Goal: Find specific page/section: Find specific page/section

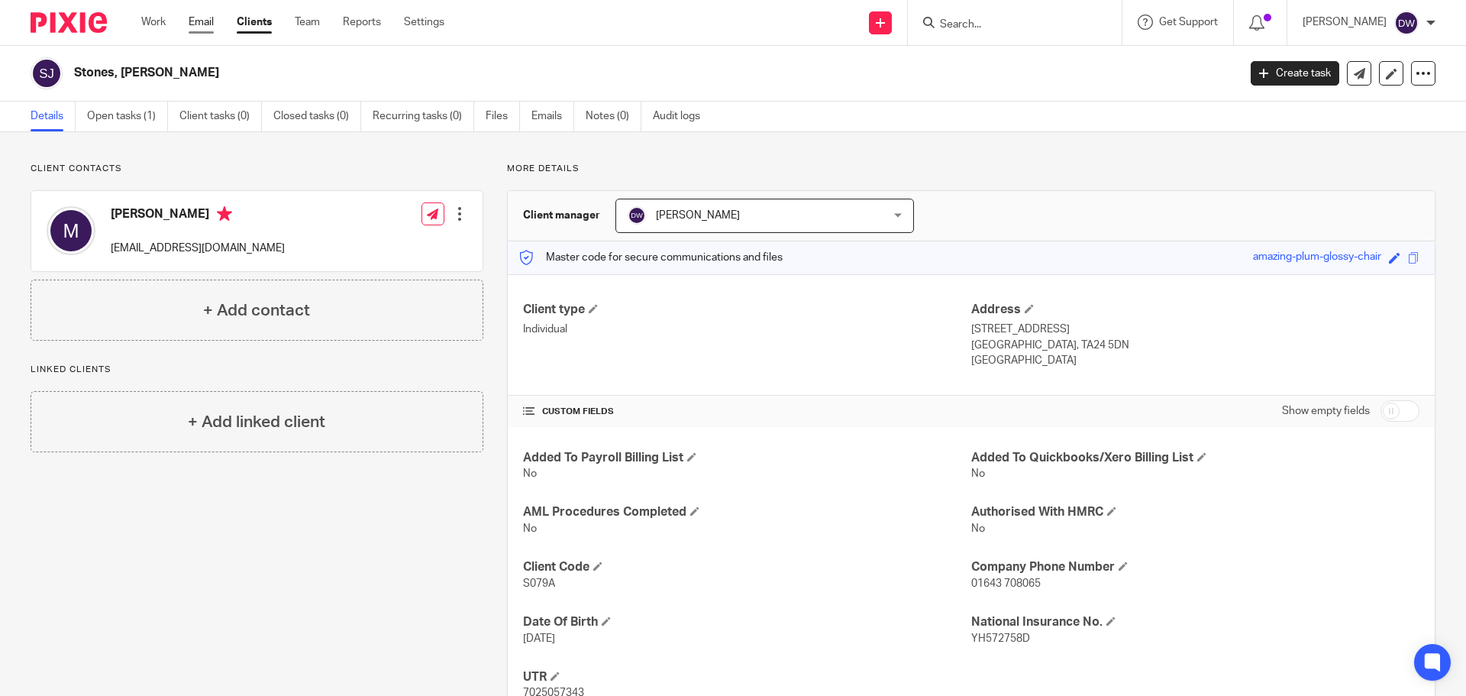
click at [199, 19] on link "Email" at bounding box center [201, 22] width 25 height 15
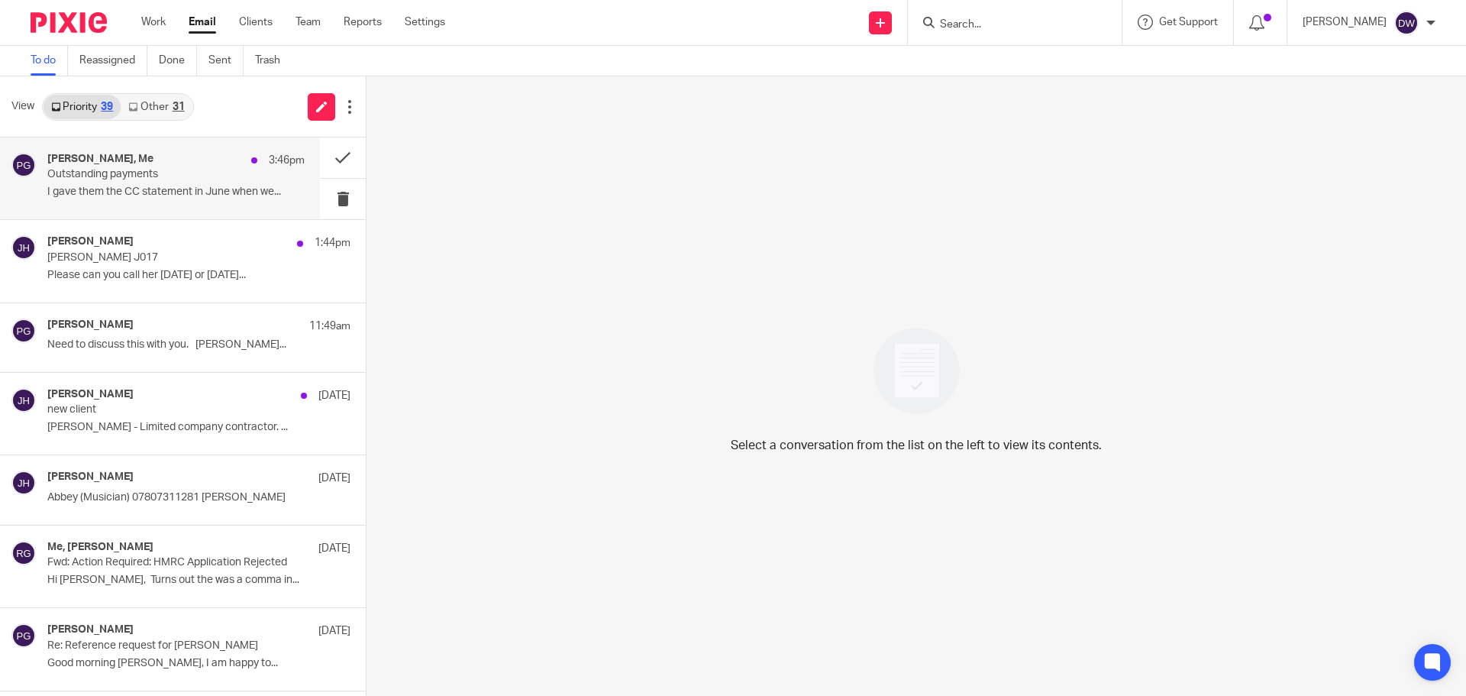
click at [197, 160] on div "Philip Green, Me 3:46pm" at bounding box center [175, 160] width 257 height 15
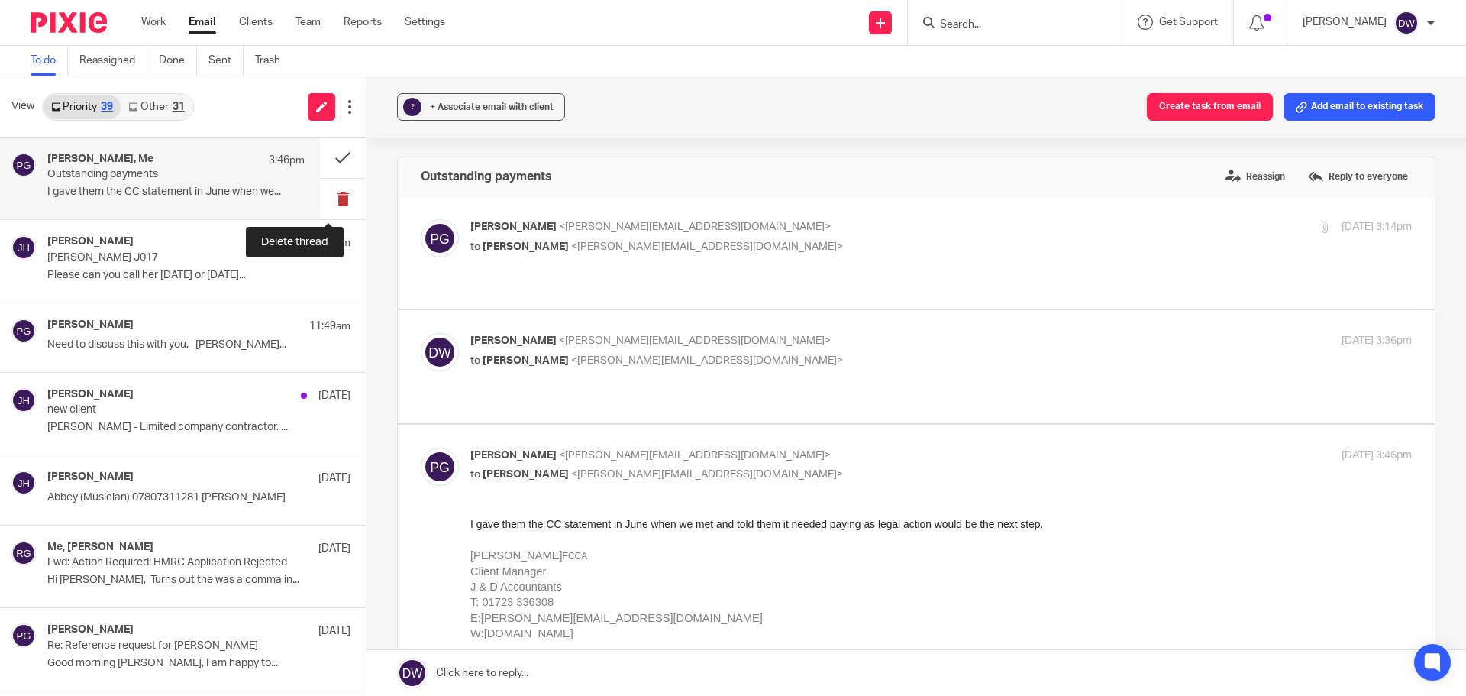
click at [326, 193] on button at bounding box center [343, 199] width 46 height 40
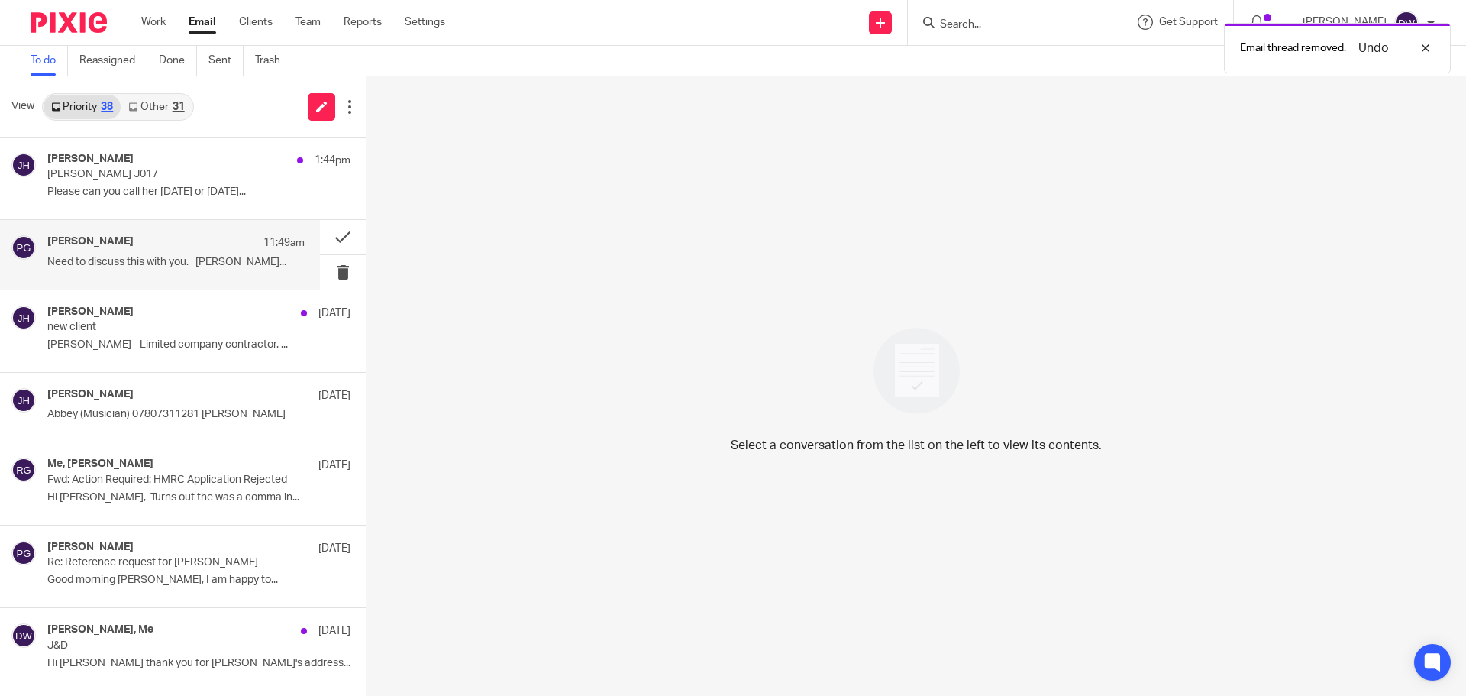
click at [247, 254] on div "Philip Green 11:49am Need to discuss this with you. Philip..." at bounding box center [175, 254] width 257 height 38
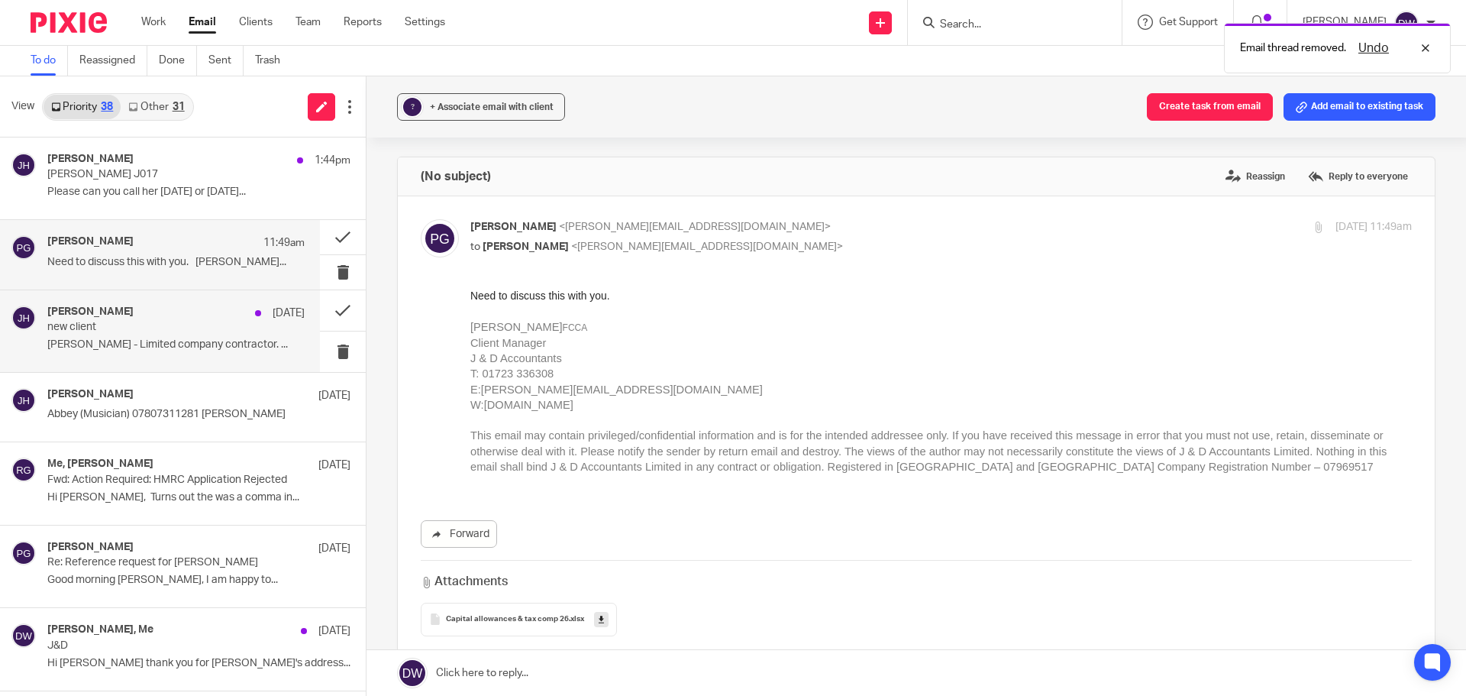
click at [226, 325] on p "new client" at bounding box center [150, 327] width 206 height 13
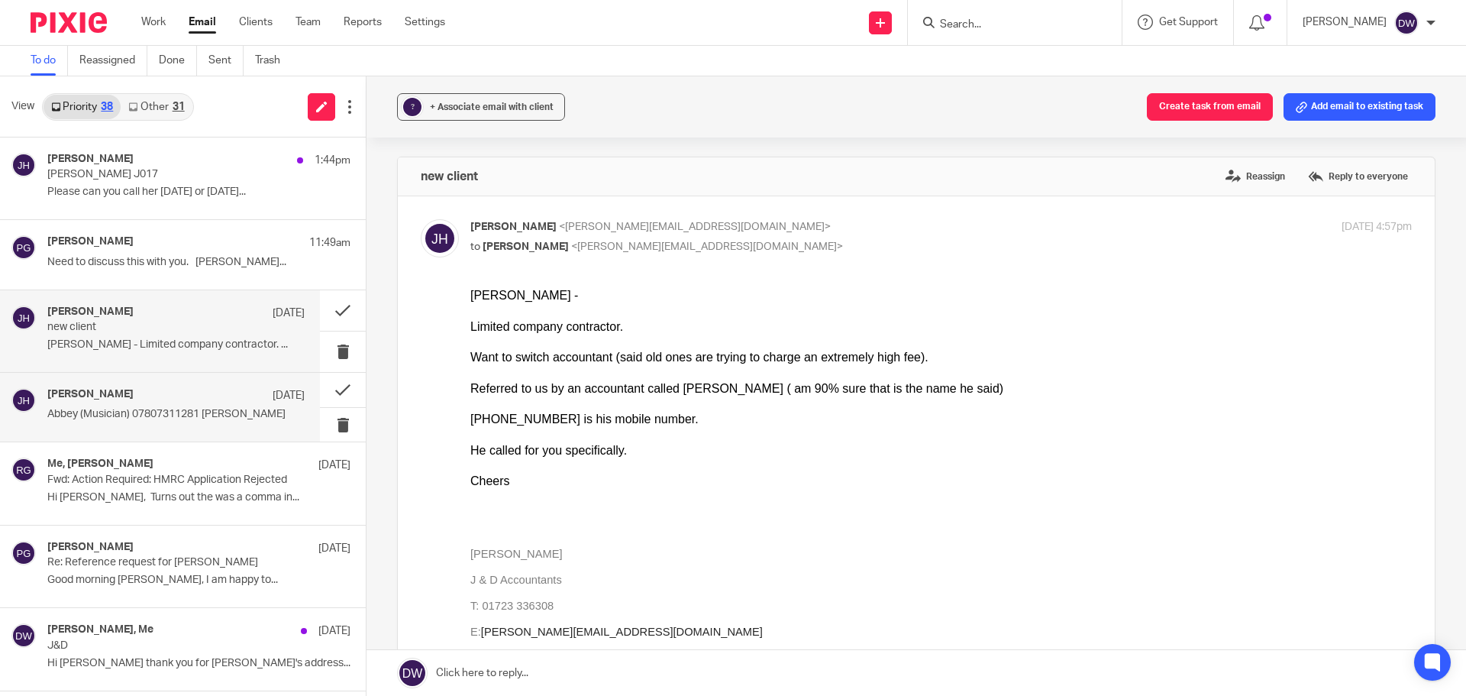
click at [200, 402] on div "Julie Hall 12 Sep" at bounding box center [175, 395] width 257 height 15
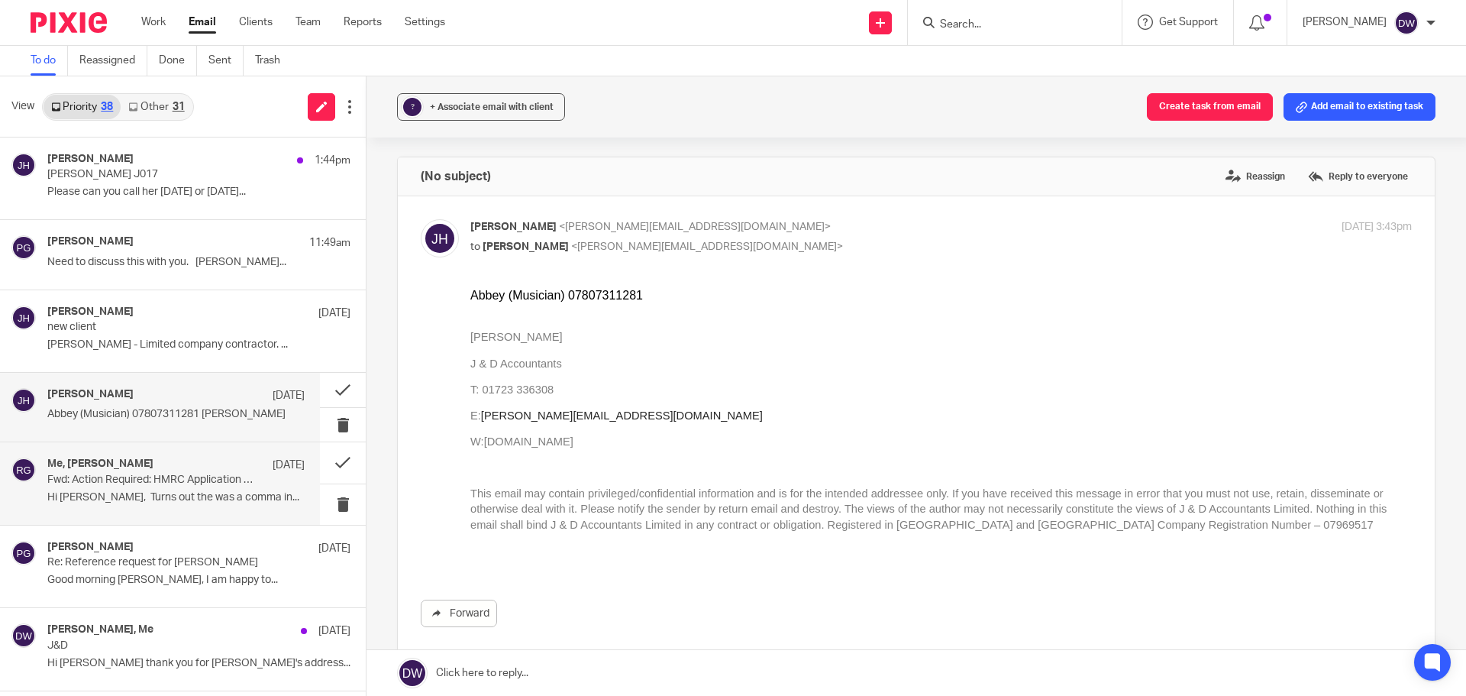
click at [190, 471] on div "Me, Rachel Gascoigne 12 Sep" at bounding box center [175, 464] width 257 height 15
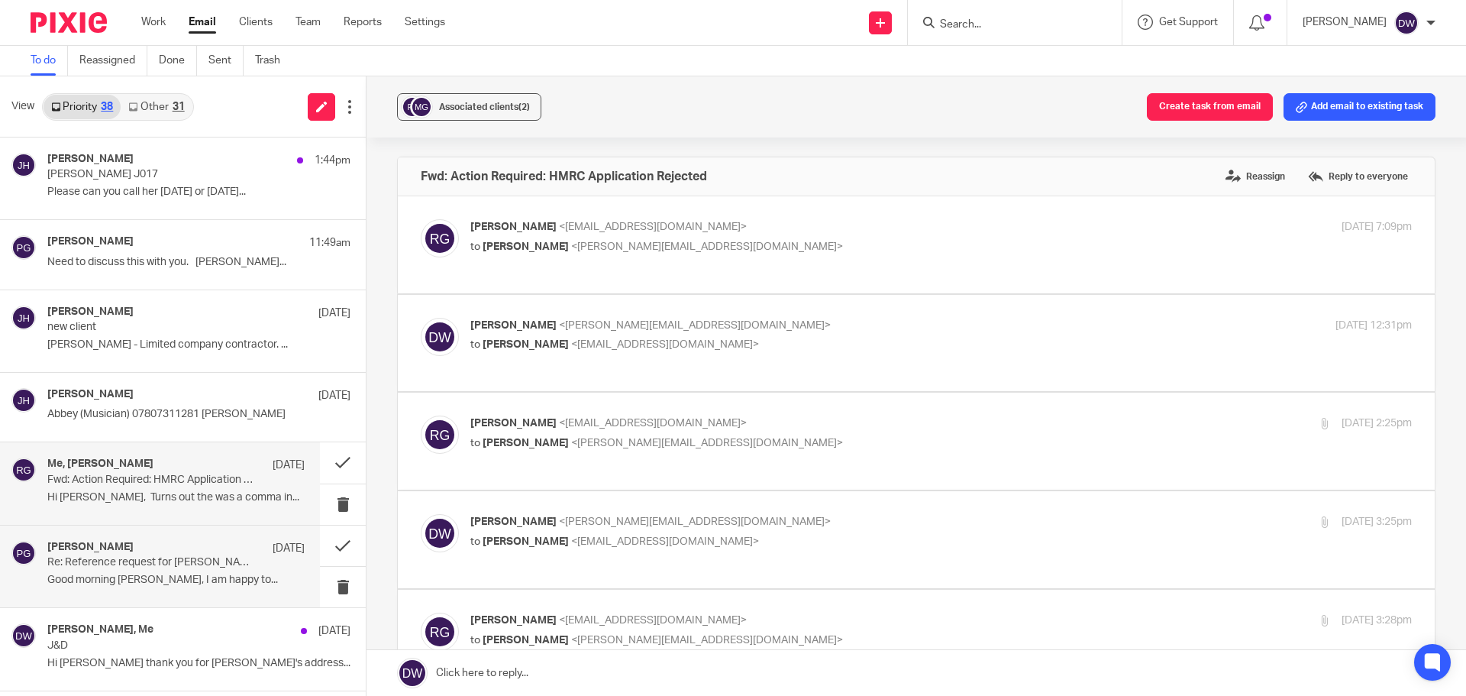
click at [235, 553] on div "Philip Green 12 Sep" at bounding box center [175, 548] width 257 height 15
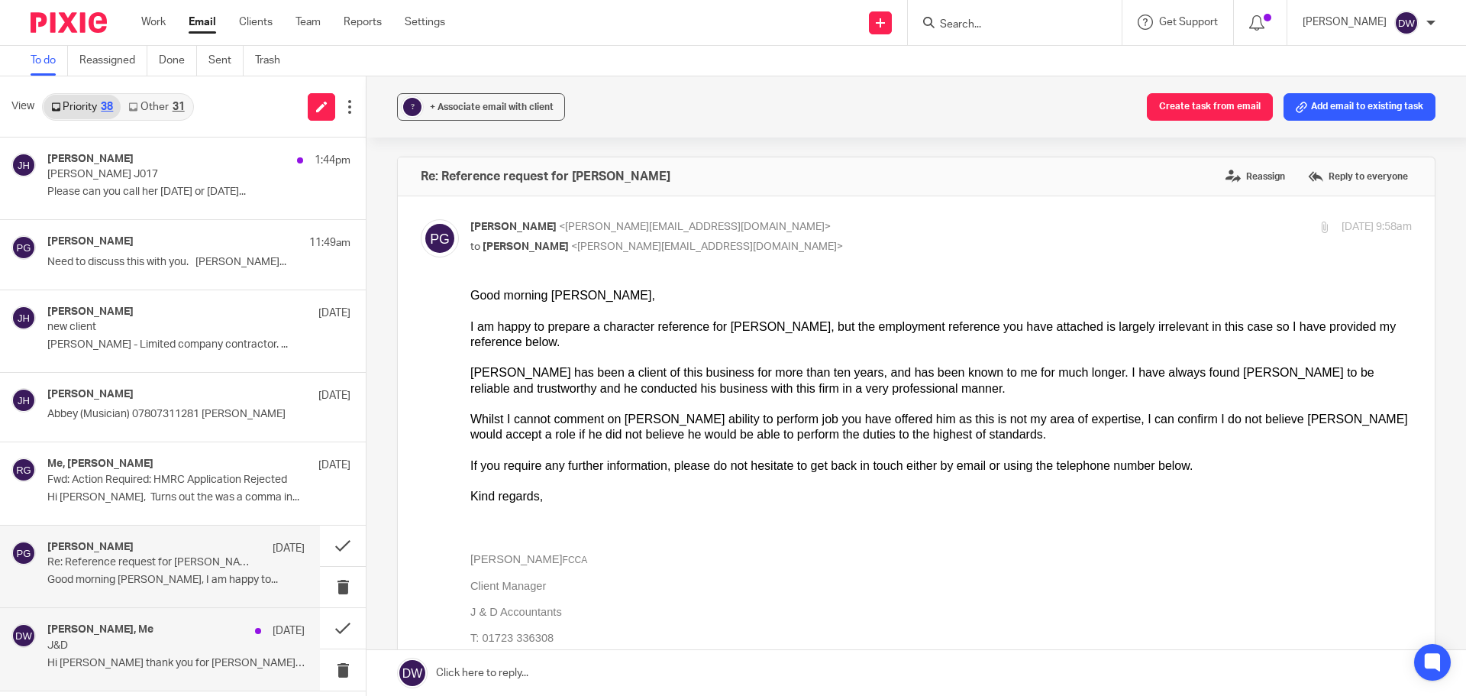
click at [183, 648] on p "J&D" at bounding box center [150, 645] width 206 height 13
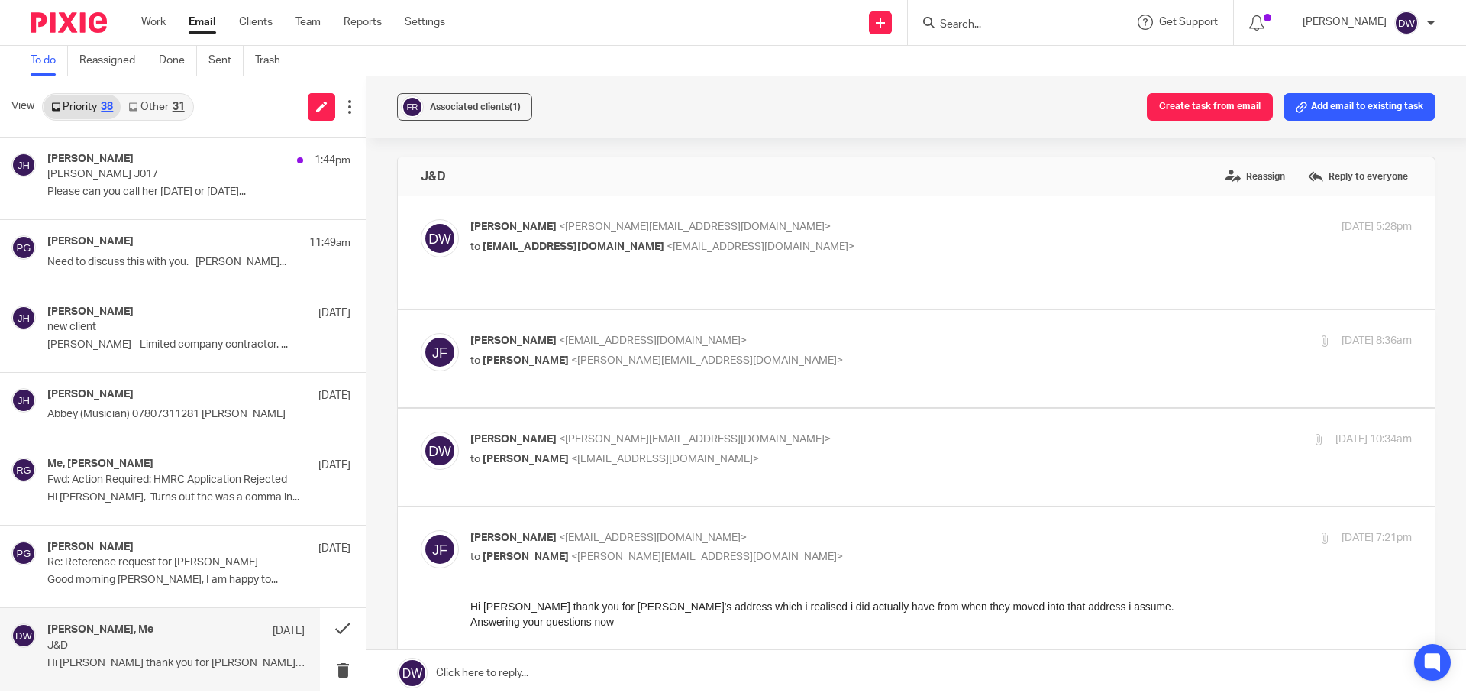
click at [149, 107] on link "Other 31" at bounding box center [156, 107] width 71 height 24
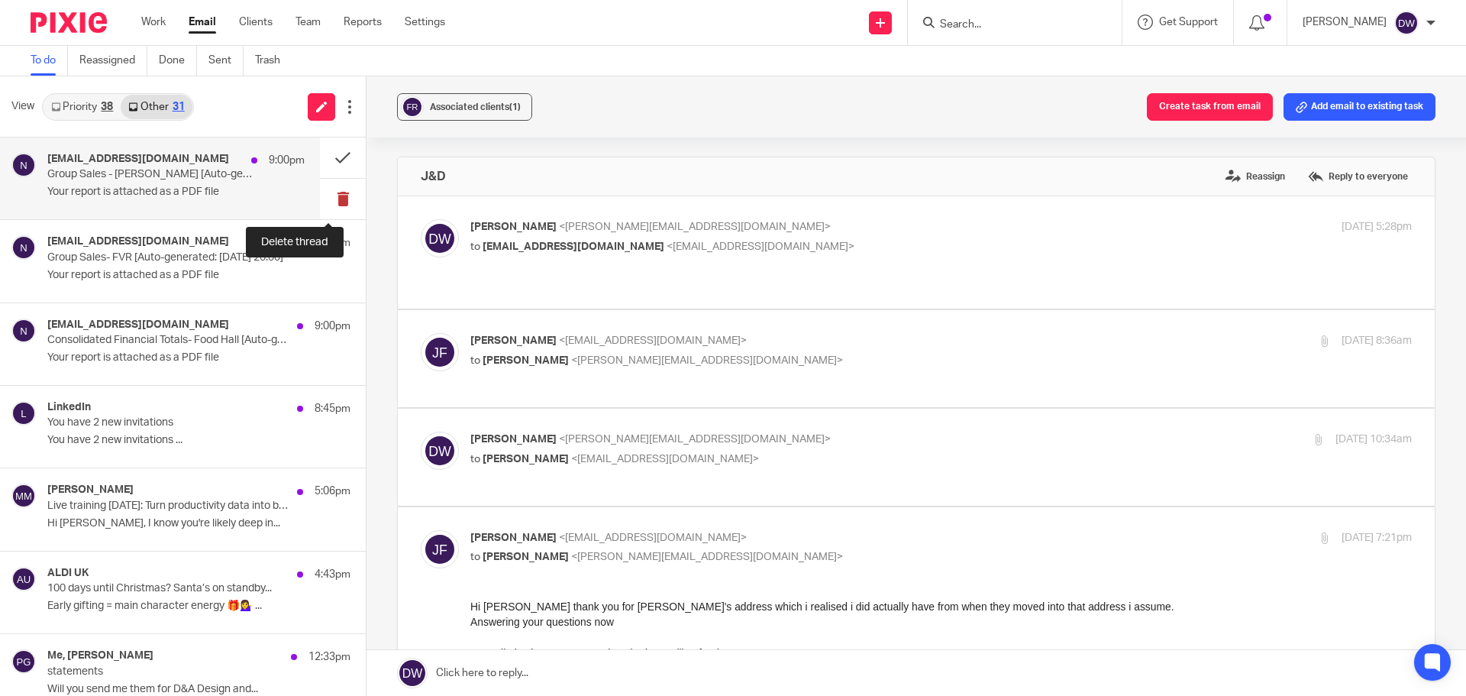
click at [338, 196] on button at bounding box center [343, 199] width 46 height 40
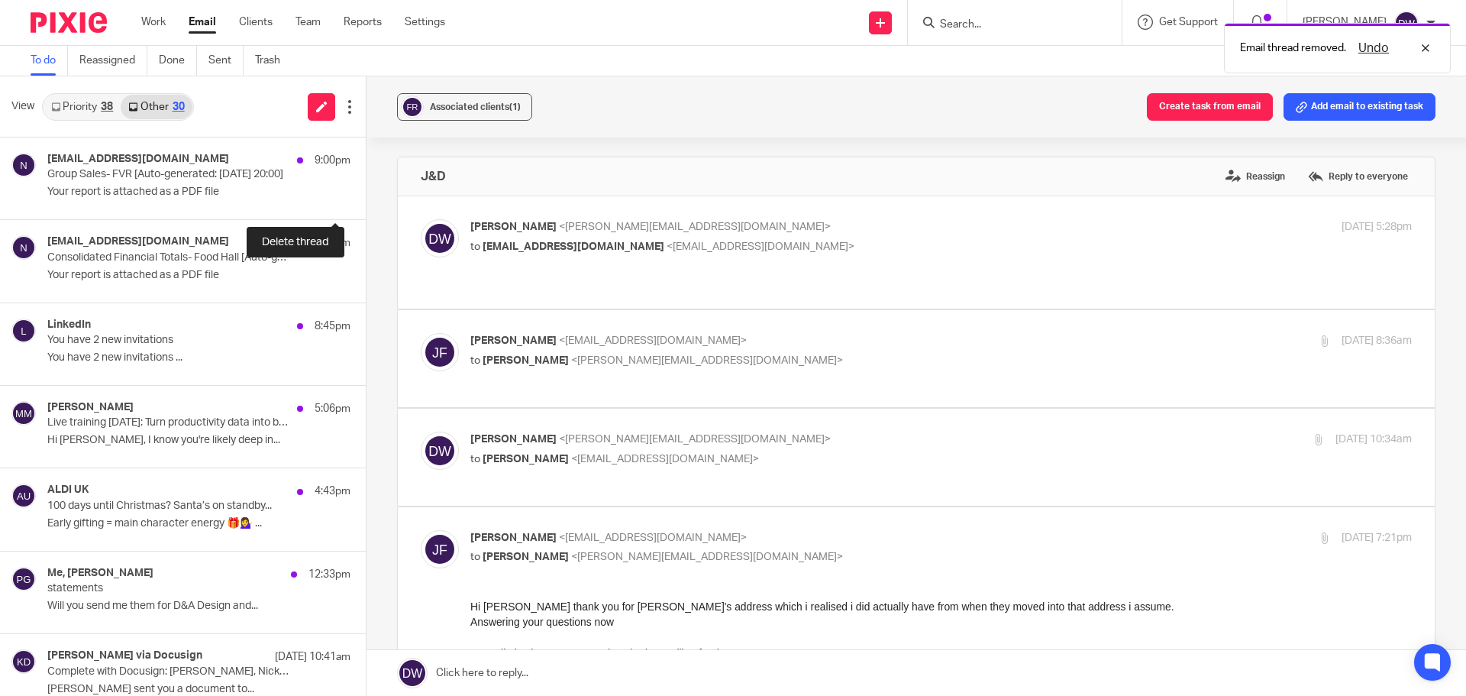
click at [366, 196] on button at bounding box center [372, 199] width 12 height 40
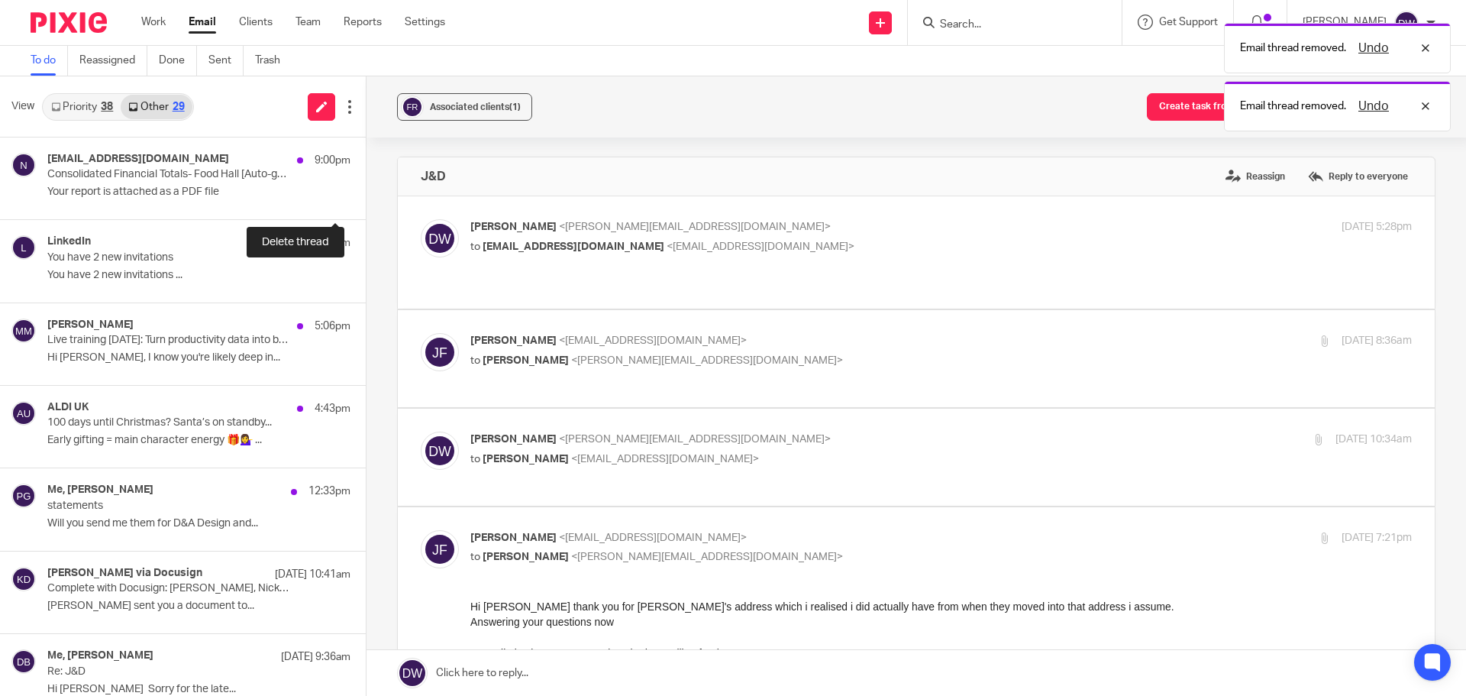
click at [366, 196] on button at bounding box center [372, 199] width 12 height 40
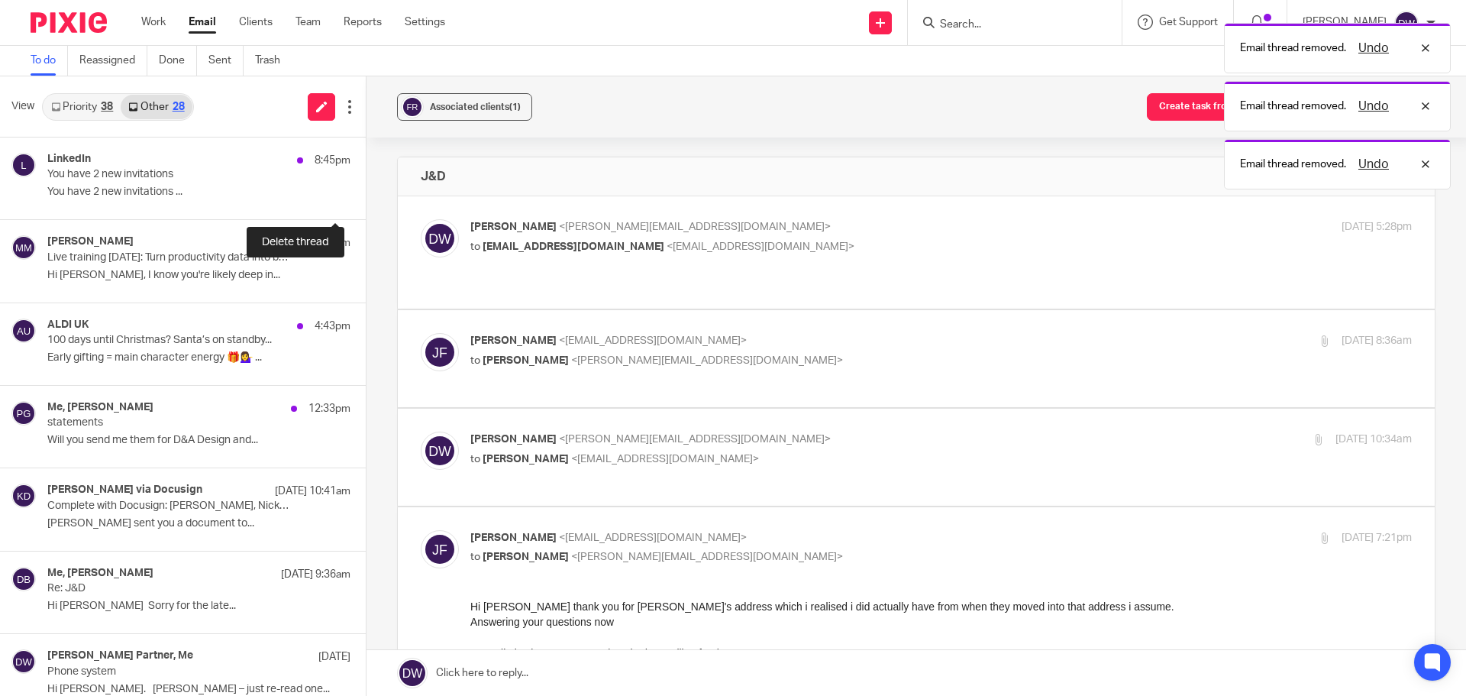
click at [366, 196] on button at bounding box center [372, 199] width 12 height 40
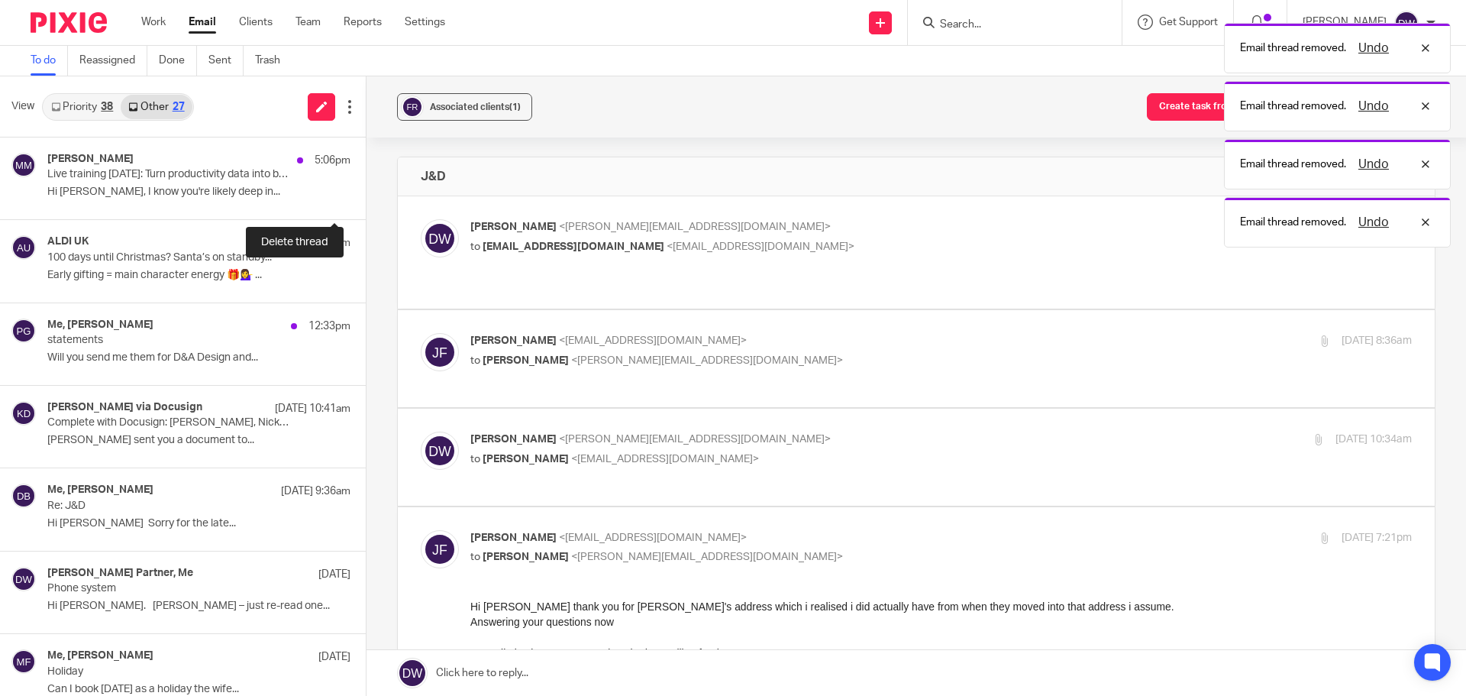
click at [366, 196] on button at bounding box center [372, 199] width 12 height 40
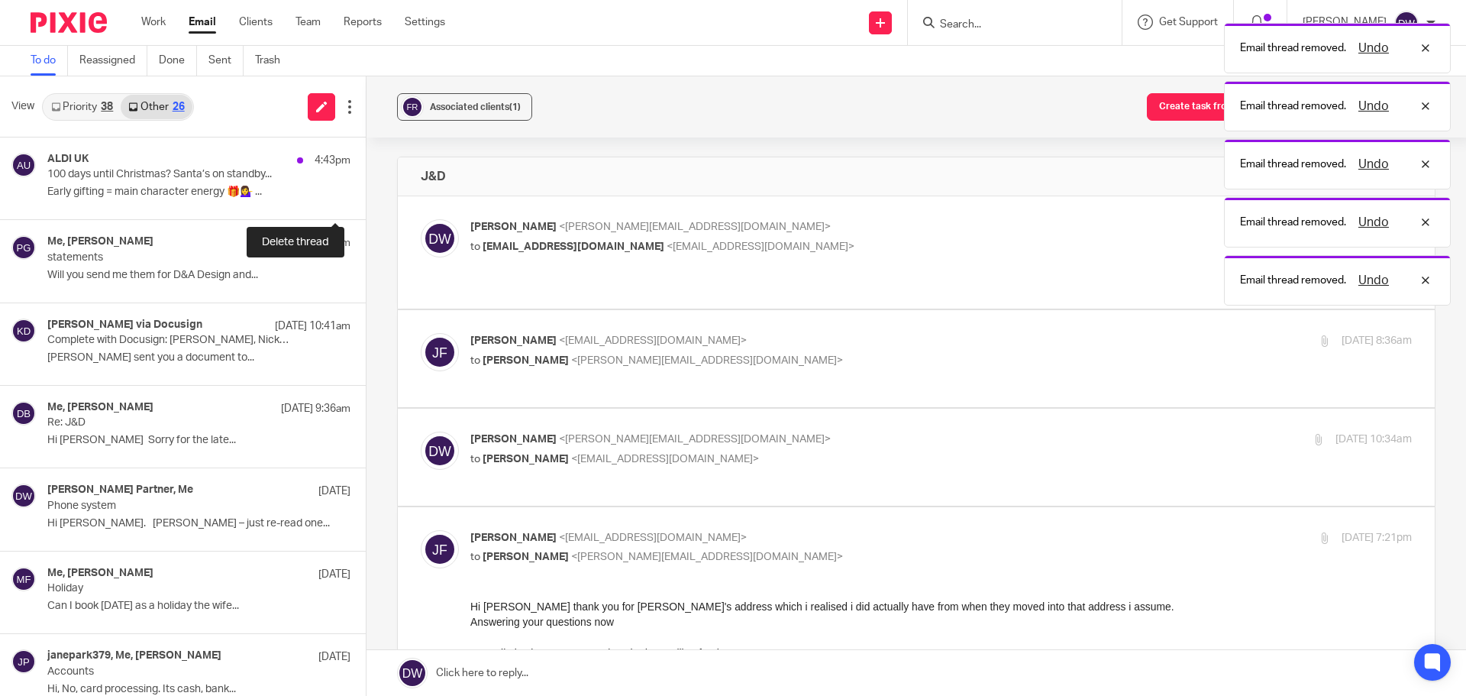
click at [366, 196] on button at bounding box center [372, 199] width 12 height 40
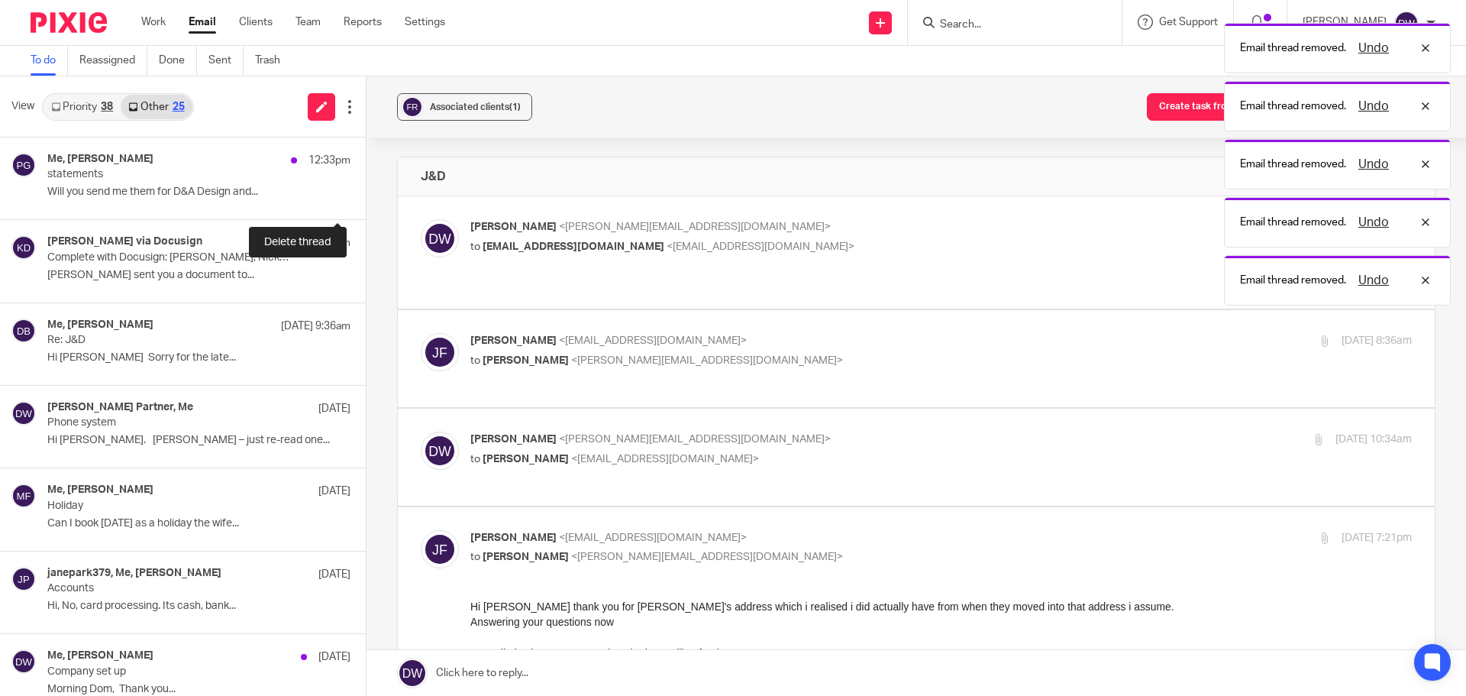
click at [366, 196] on button at bounding box center [372, 199] width 12 height 40
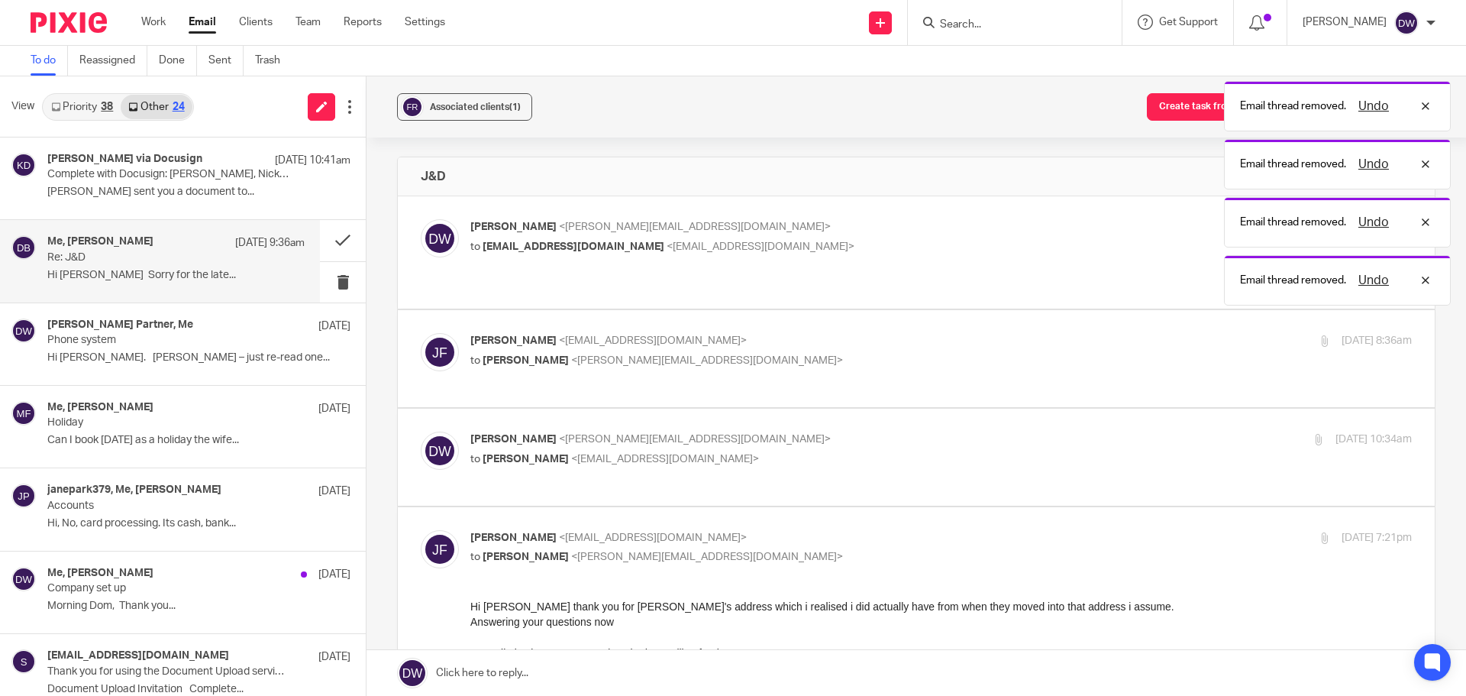
click at [173, 267] on div "Me, debra bosomworth 15 Sep 9:36am Re: J&D Hi Dominic Sorry for the late..." at bounding box center [175, 260] width 257 height 51
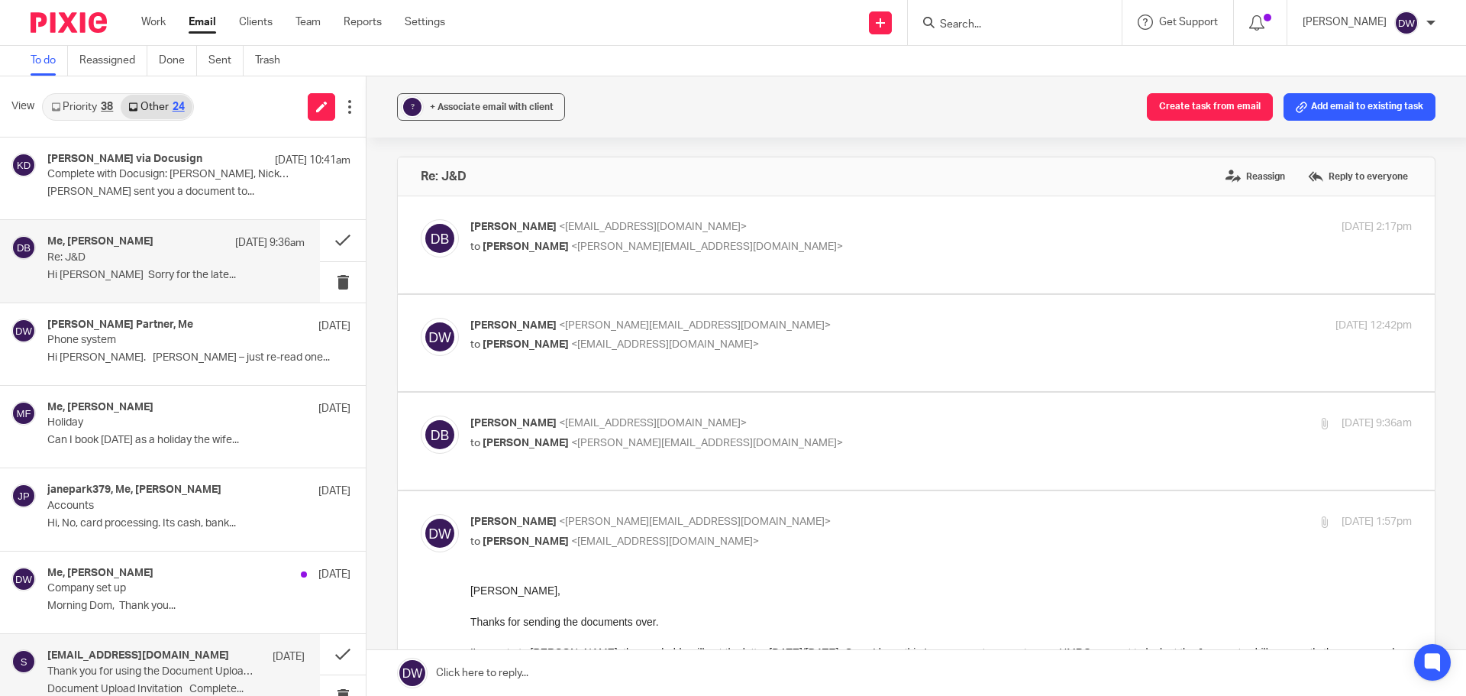
click at [171, 661] on h4 "SharedComponentsSupport@lloydsbanking.com" at bounding box center [138, 655] width 182 height 13
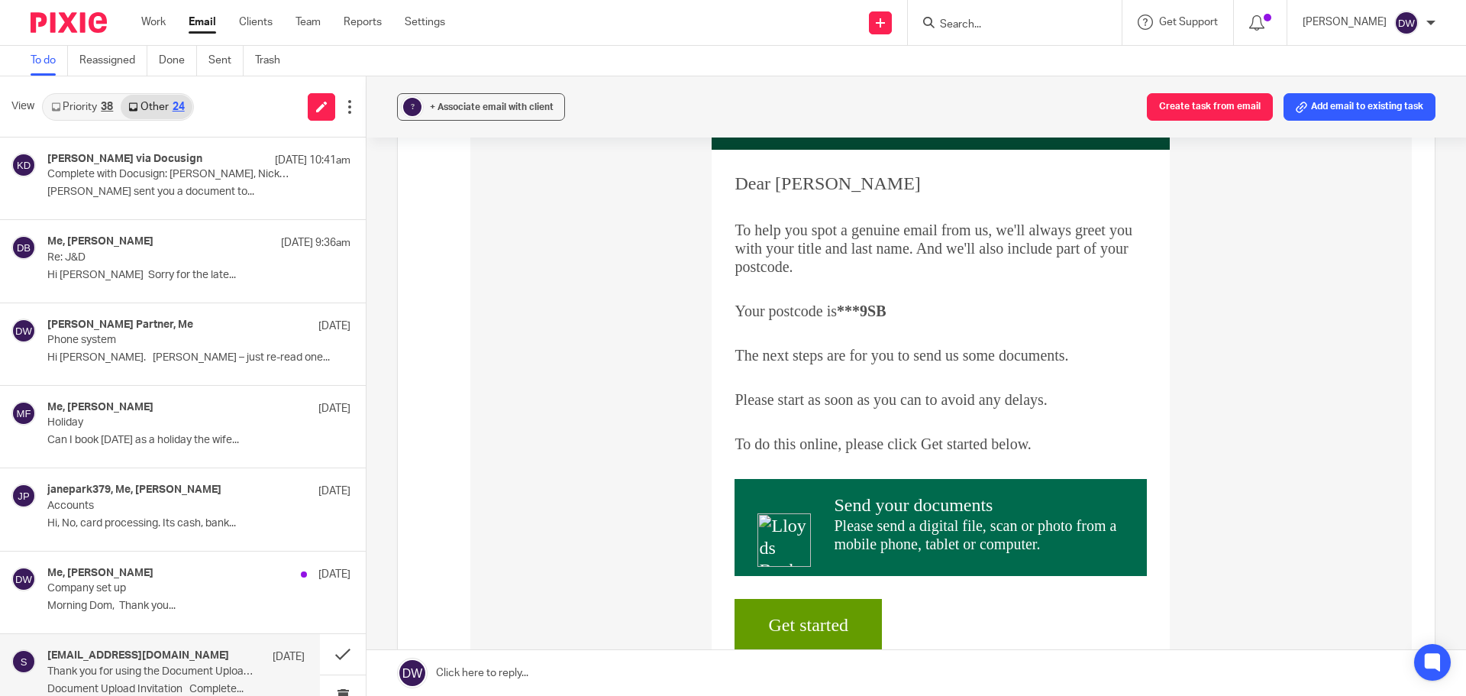
scroll to position [428, 0]
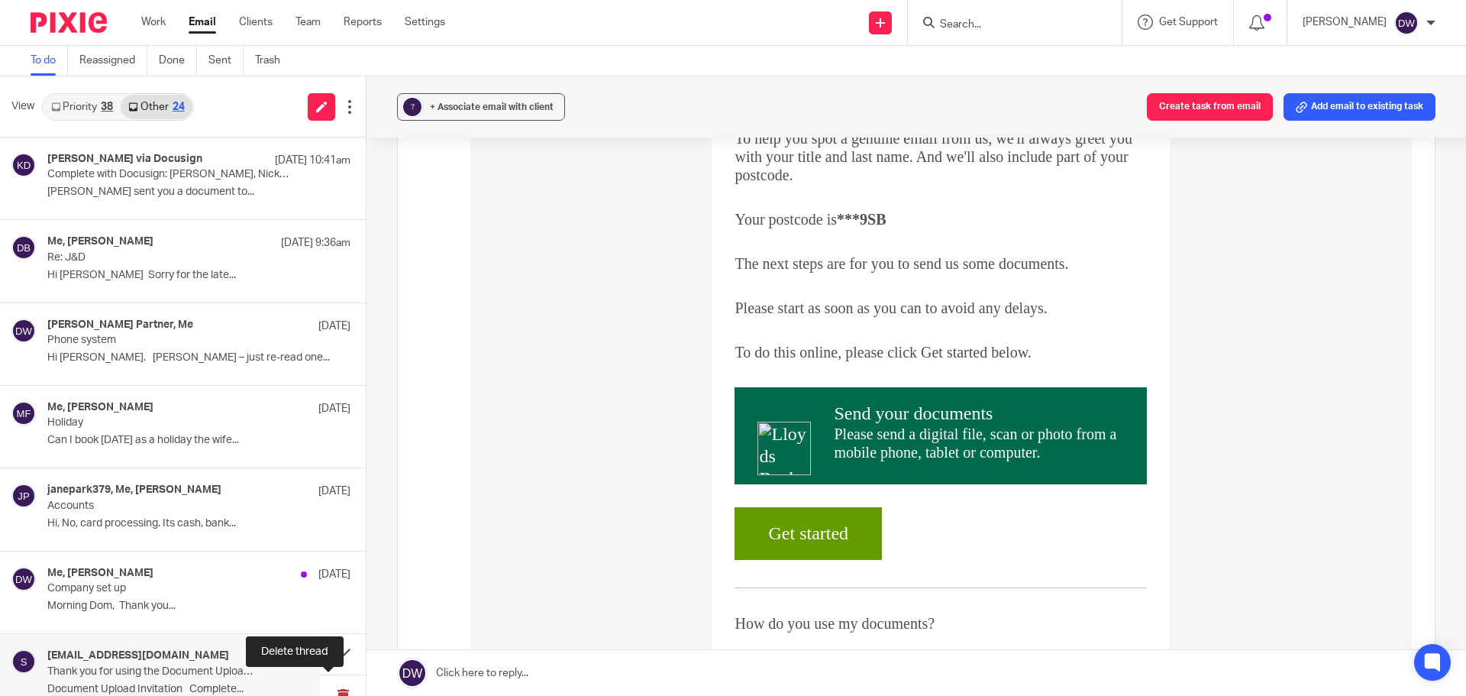
click at [336, 688] on button at bounding box center [343, 695] width 46 height 40
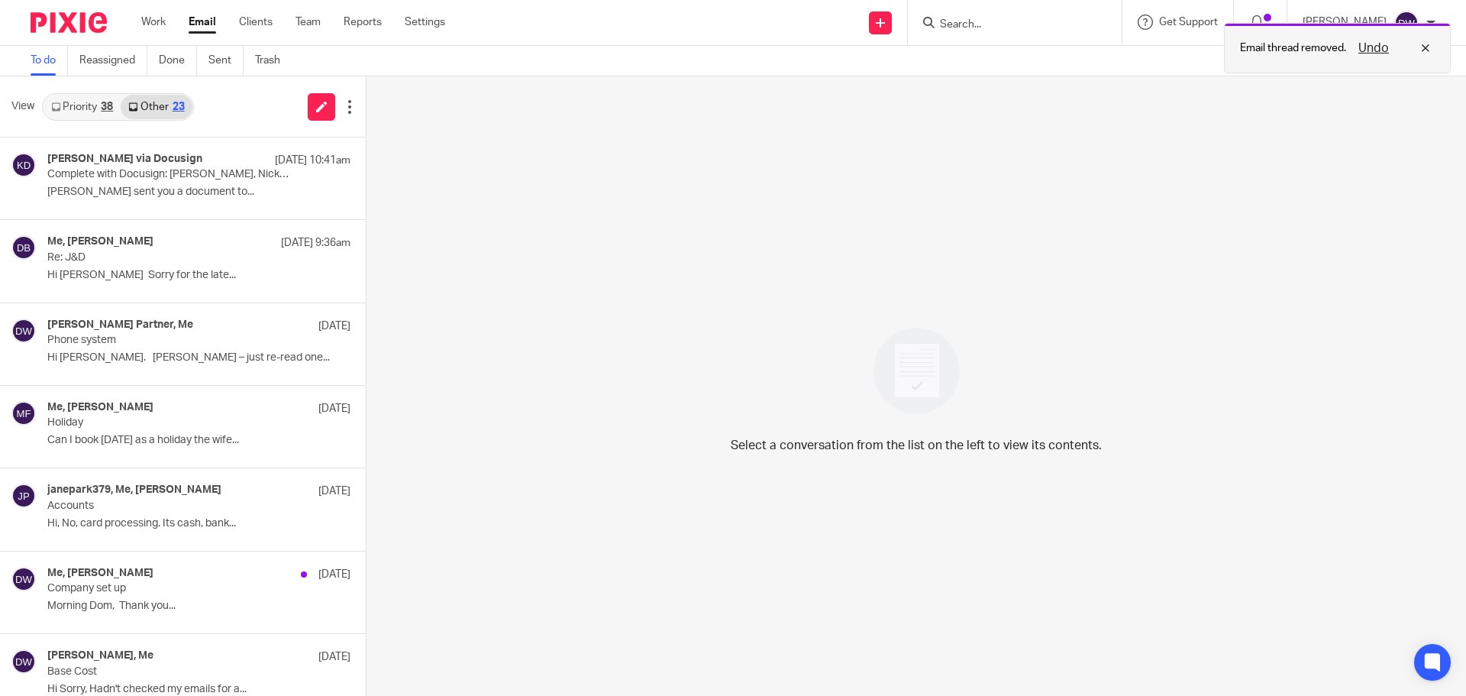
click at [1363, 48] on button "Undo" at bounding box center [1374, 48] width 40 height 18
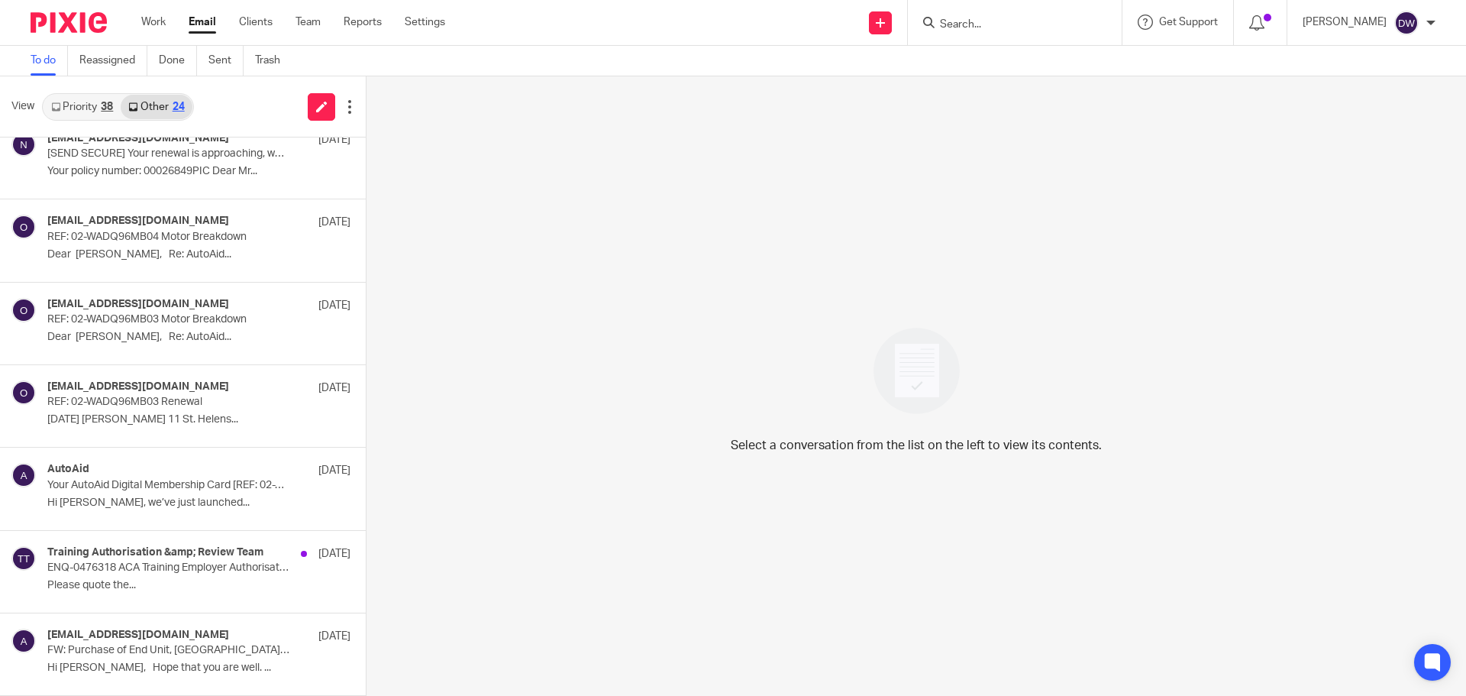
scroll to position [699, 0]
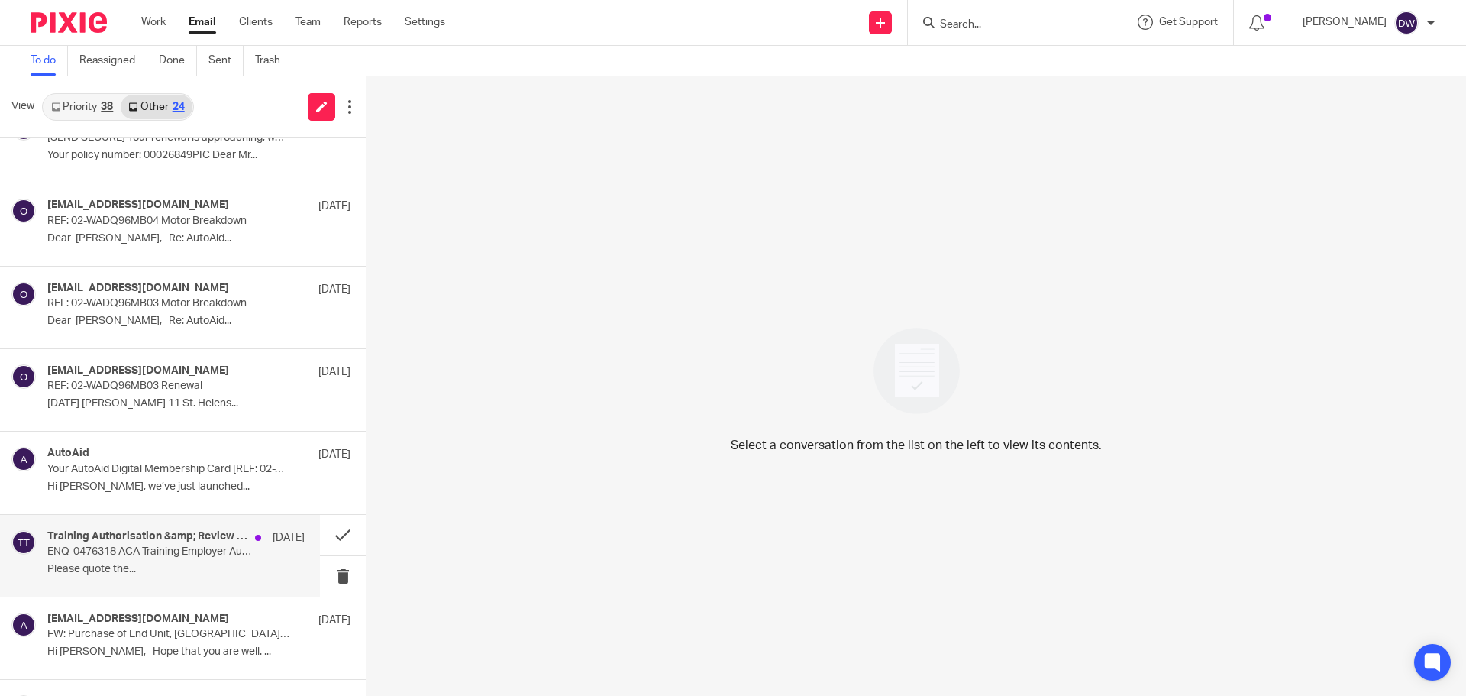
click at [203, 566] on p "Please quote the..." at bounding box center [175, 569] width 257 height 13
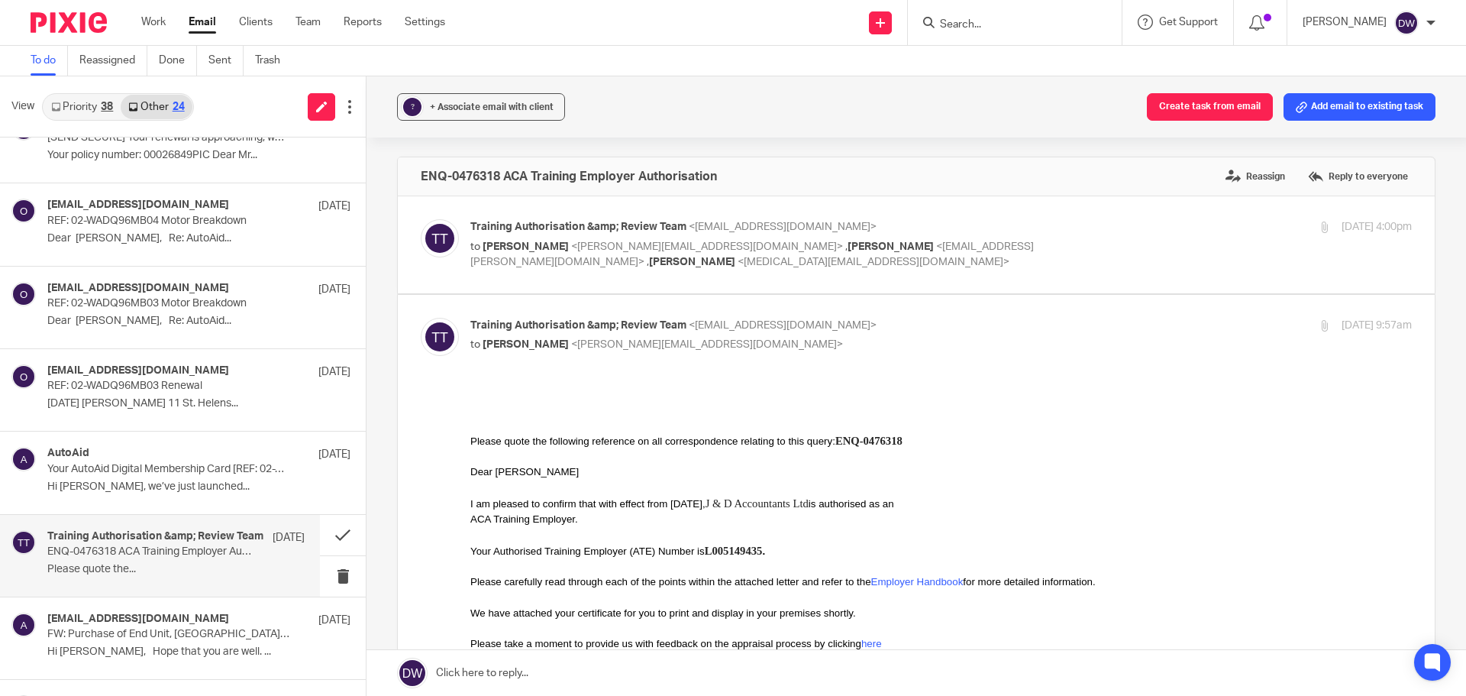
scroll to position [0, 0]
click at [102, 110] on div "38" at bounding box center [107, 107] width 12 height 11
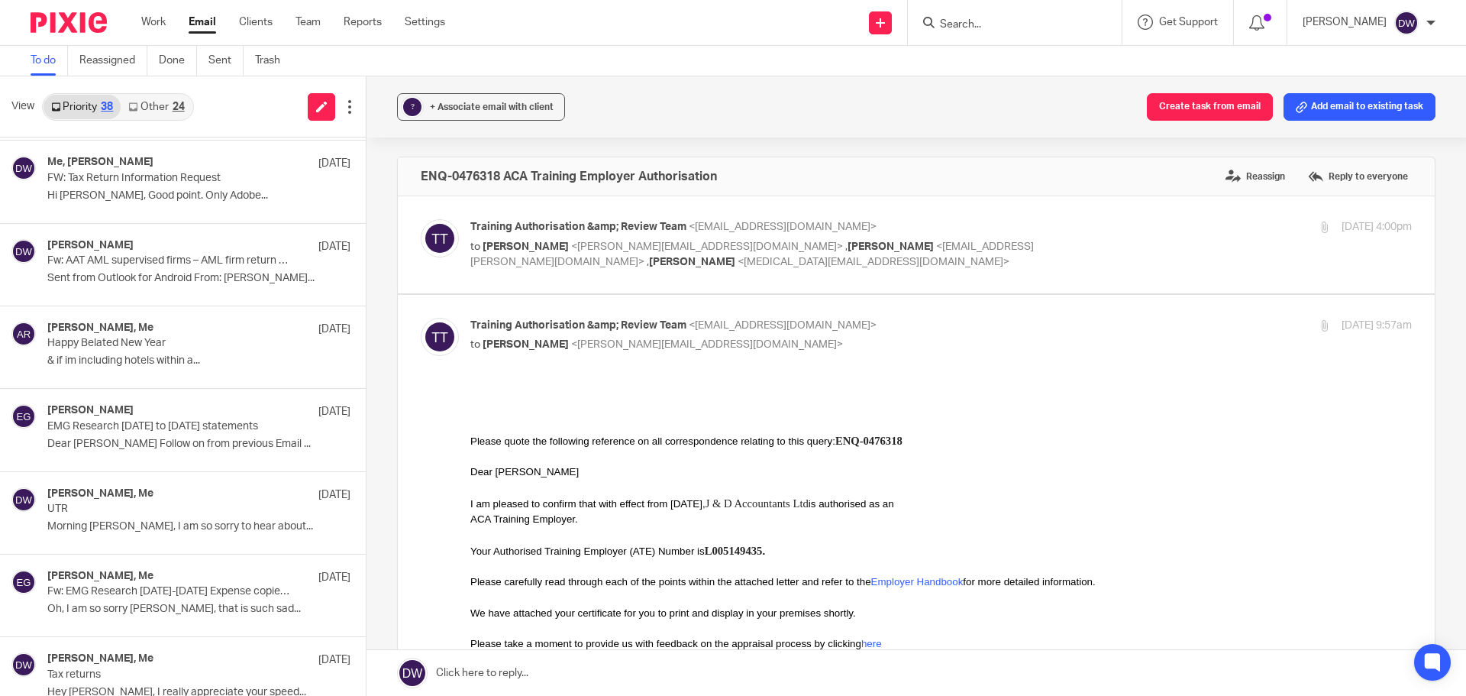
scroll to position [718, 0]
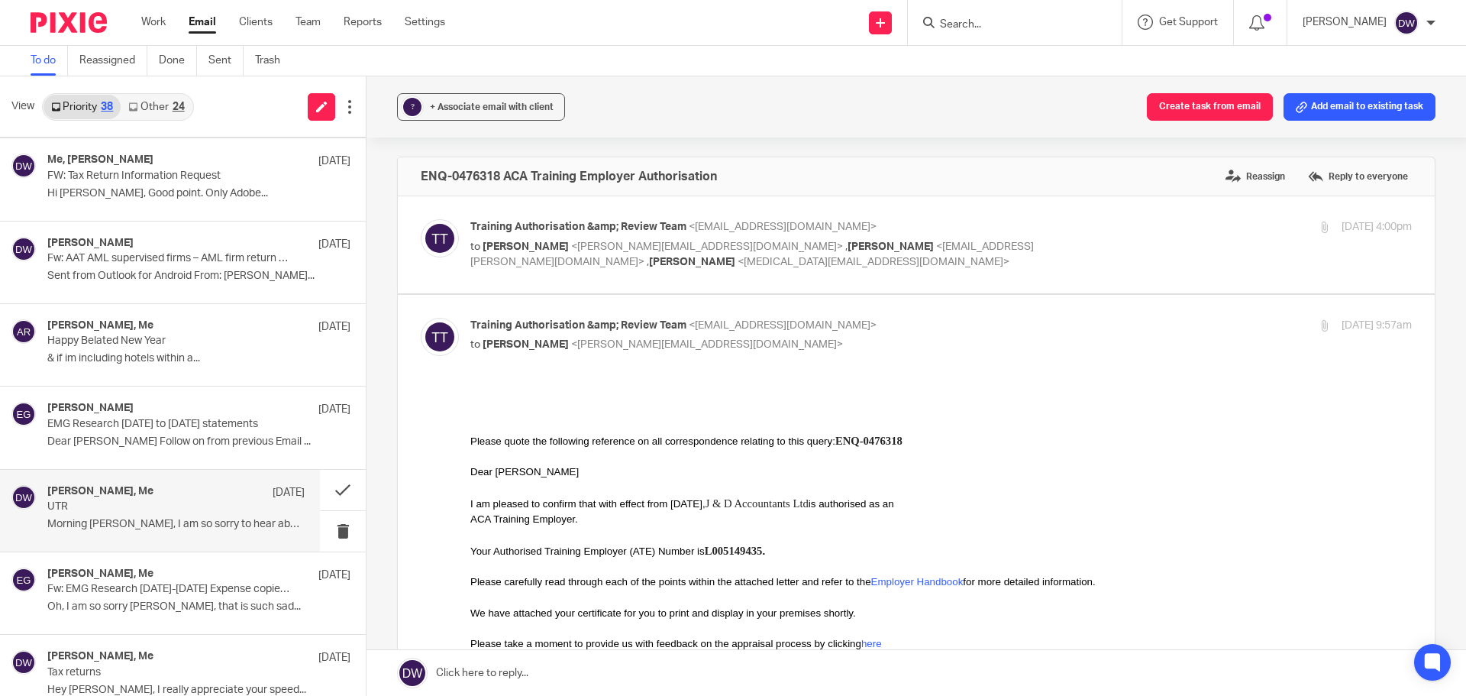
click at [213, 518] on p "Morning Dominic, I am so sorry to hear about..." at bounding box center [175, 524] width 257 height 13
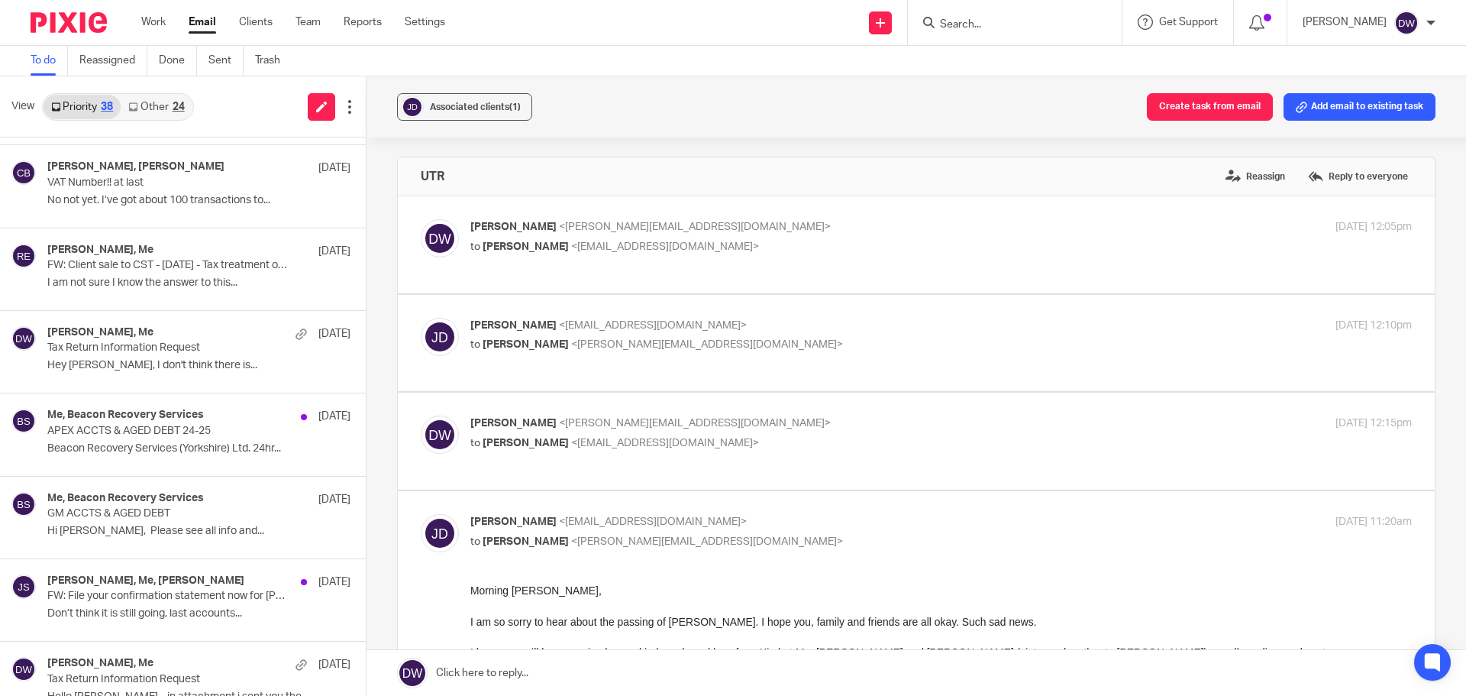
scroll to position [1874, 0]
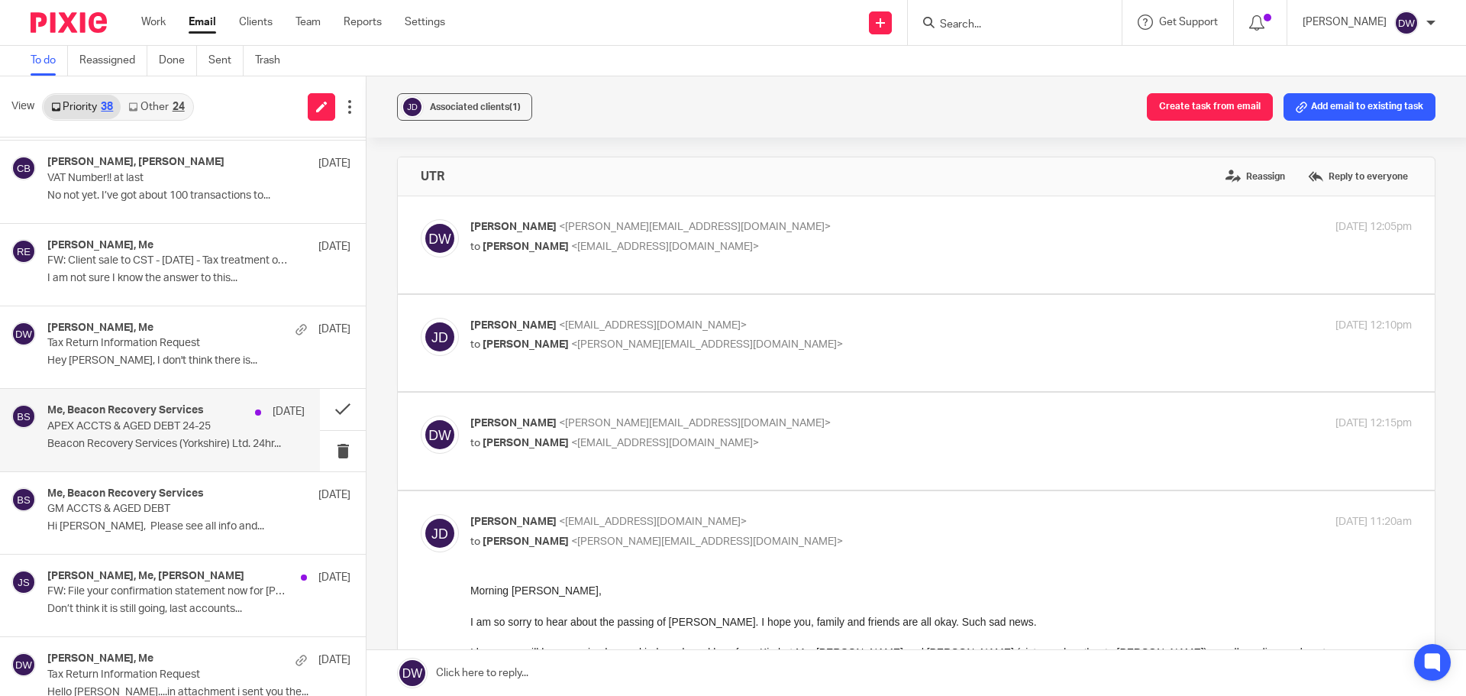
click at [224, 440] on p "Beacon Recovery Services (Yorkshire) Ltd. 24hr..." at bounding box center [175, 444] width 257 height 13
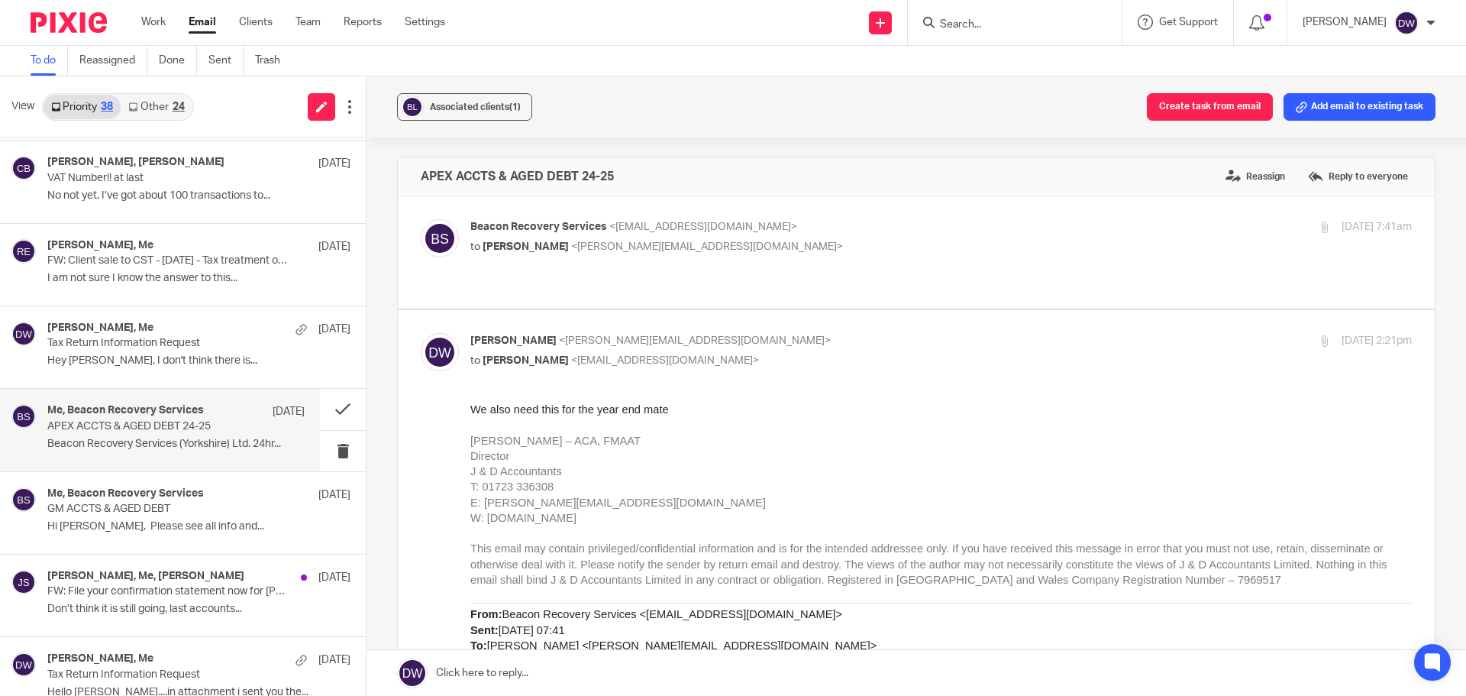
scroll to position [0, 0]
click at [334, 407] on button at bounding box center [343, 409] width 46 height 40
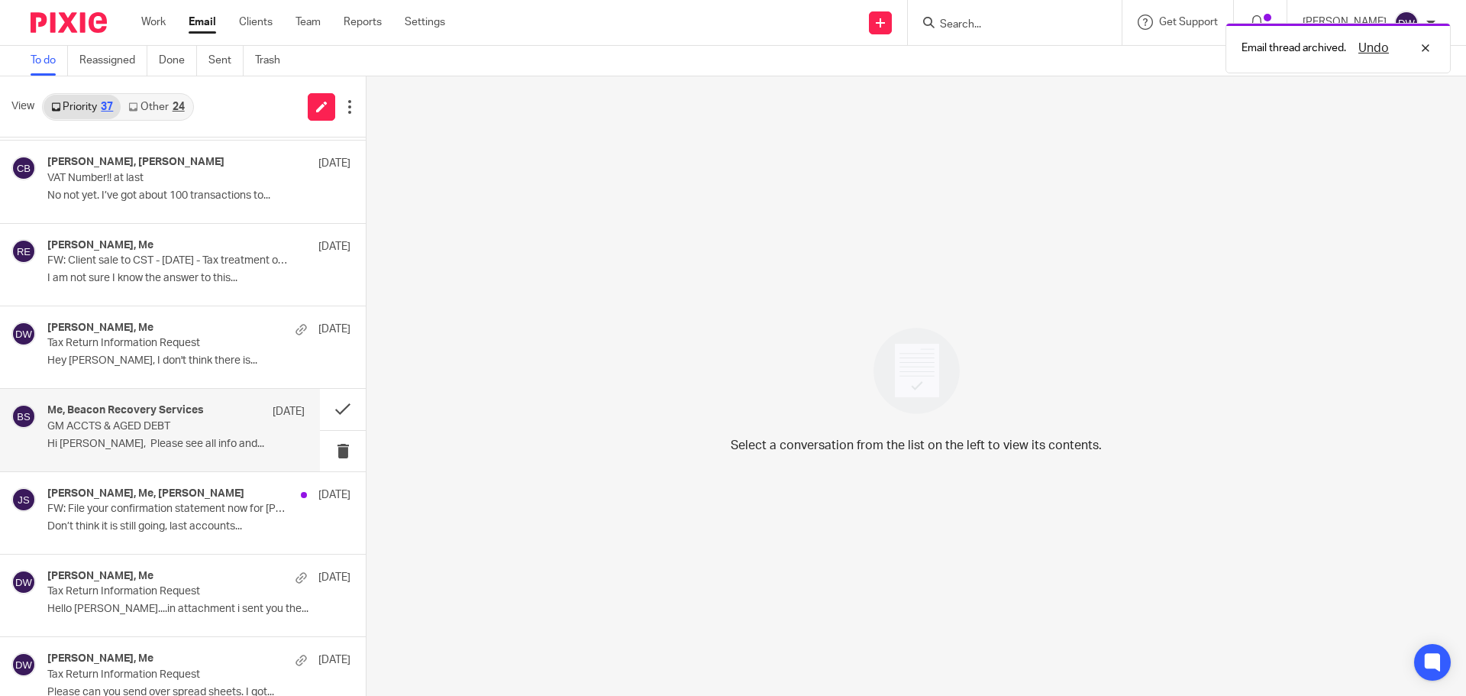
click at [182, 445] on p "Hi Dom, Please see all info and..." at bounding box center [175, 444] width 257 height 13
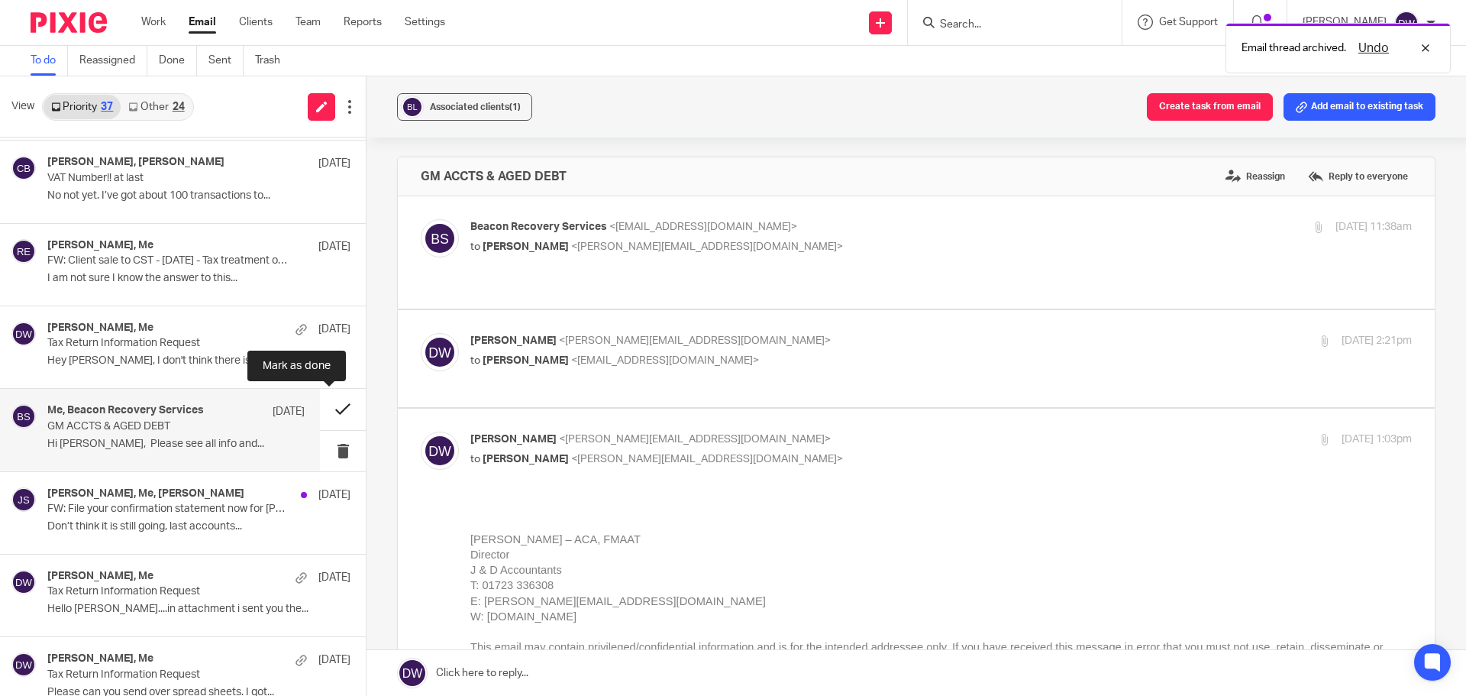
click at [334, 404] on button at bounding box center [343, 409] width 46 height 40
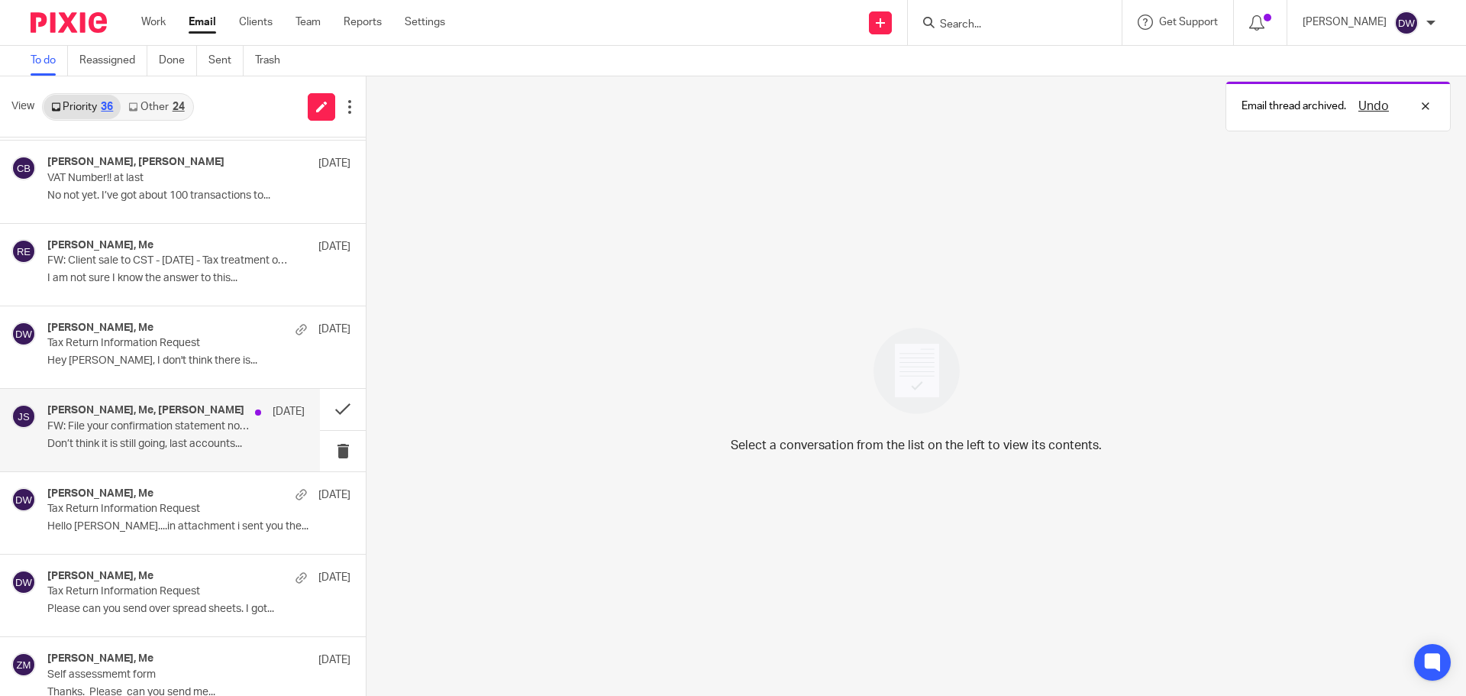
click at [229, 424] on p "FW: File your confirmation statement now for IAN BELL CONTRACTING LTD 10189579" at bounding box center [150, 426] width 206 height 13
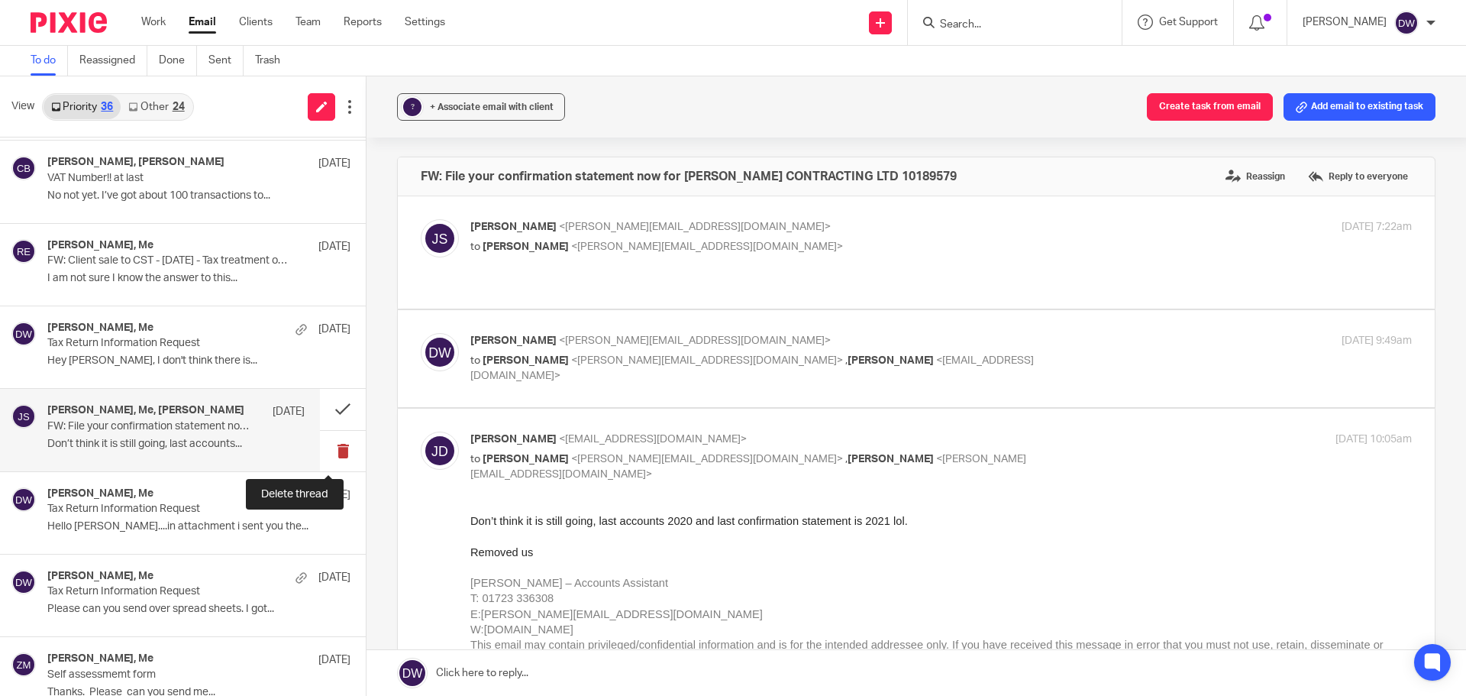
click at [347, 451] on button at bounding box center [343, 451] width 46 height 40
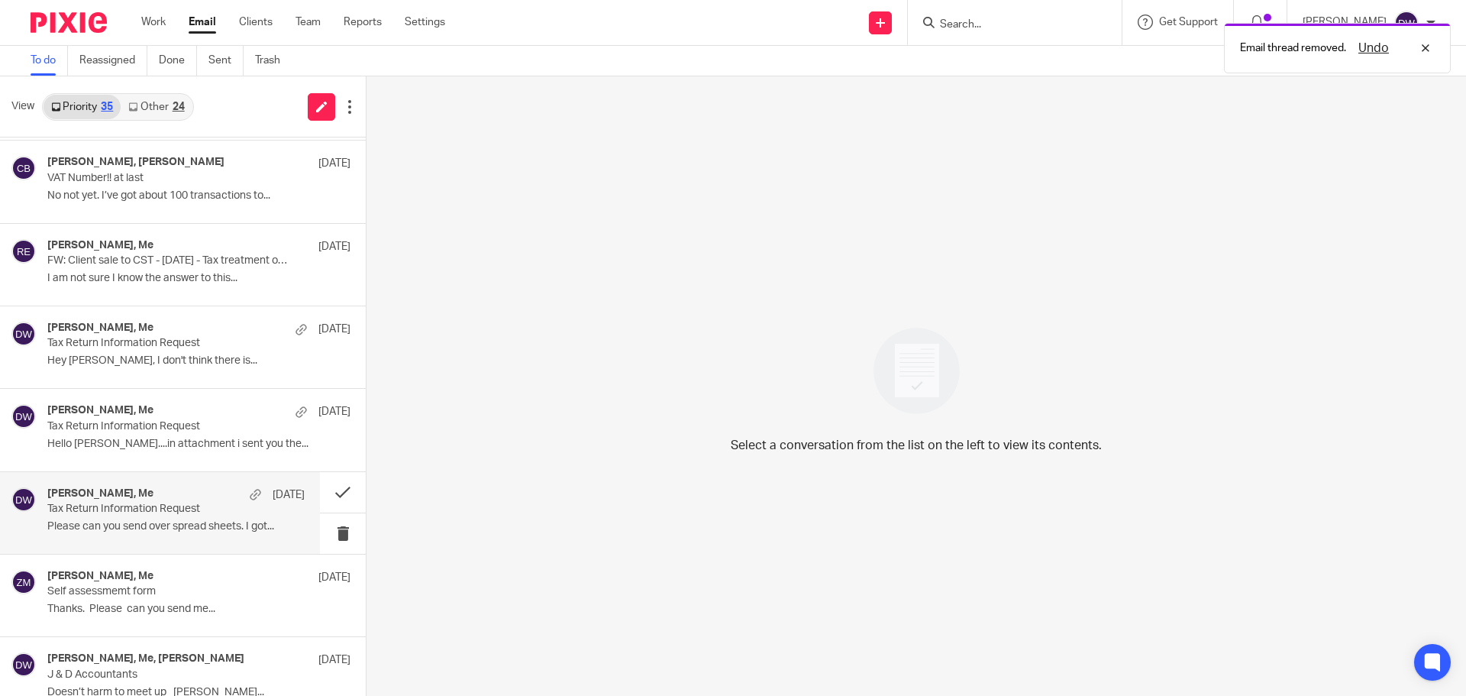
click at [178, 515] on p "Tax Return Information Request" at bounding box center [150, 508] width 206 height 13
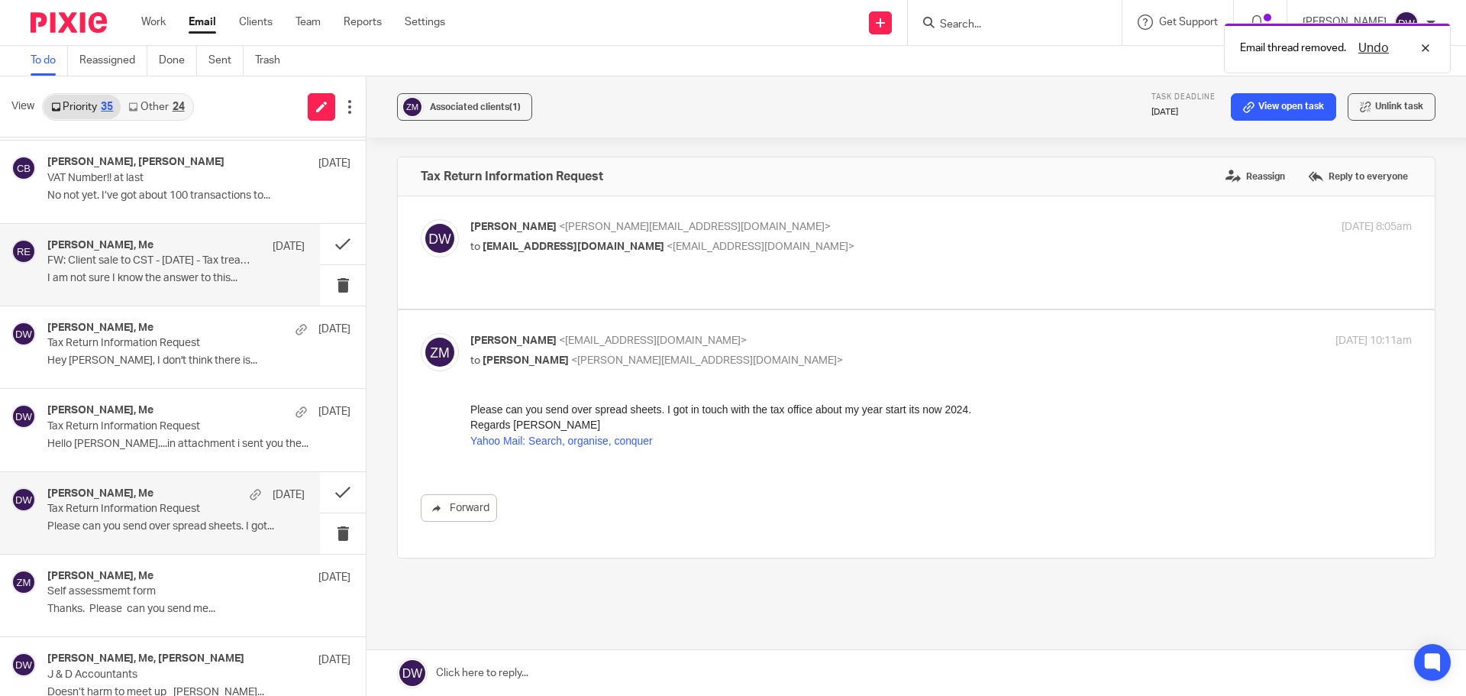
click at [196, 278] on p "I am not sure I know the answer to this..." at bounding box center [175, 278] width 257 height 13
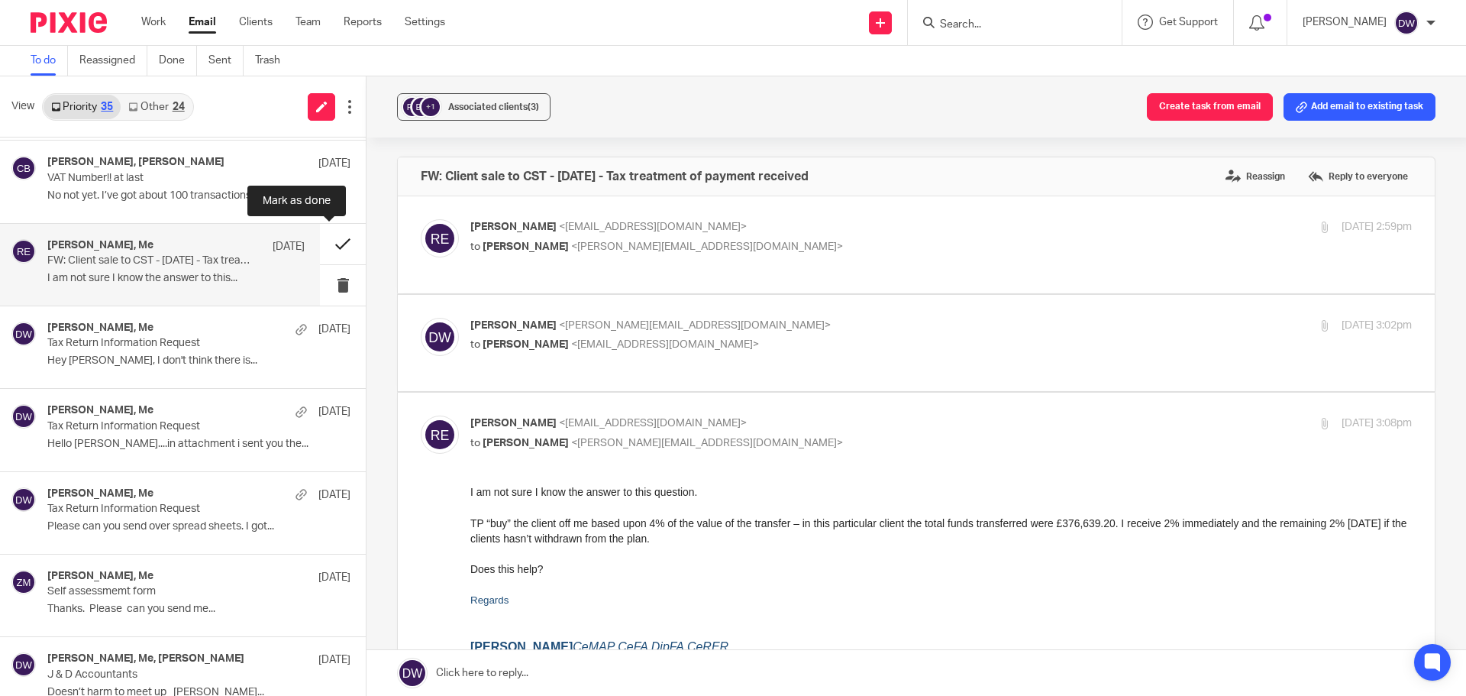
click at [334, 241] on button at bounding box center [343, 244] width 46 height 40
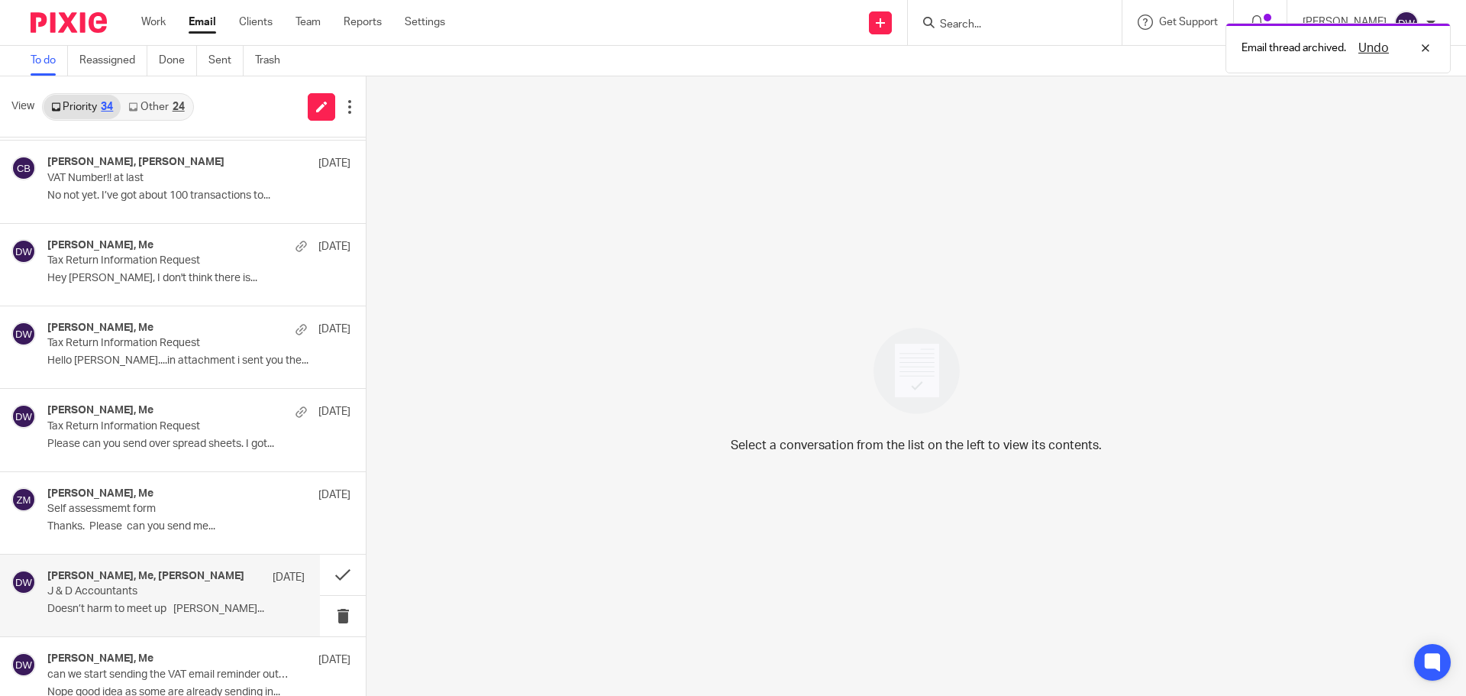
click at [199, 612] on p "Doesn’t harm to meet up John Suddaby..." at bounding box center [175, 609] width 257 height 13
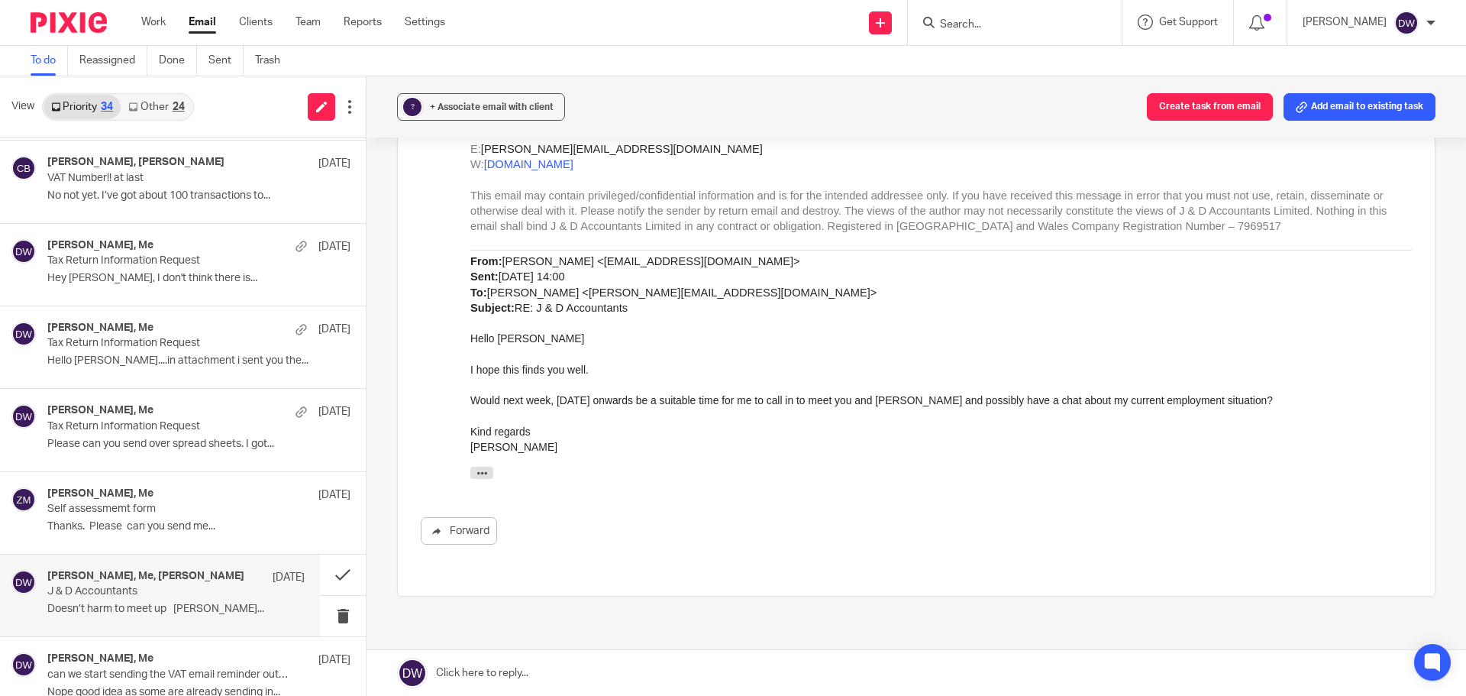
scroll to position [1248, 0]
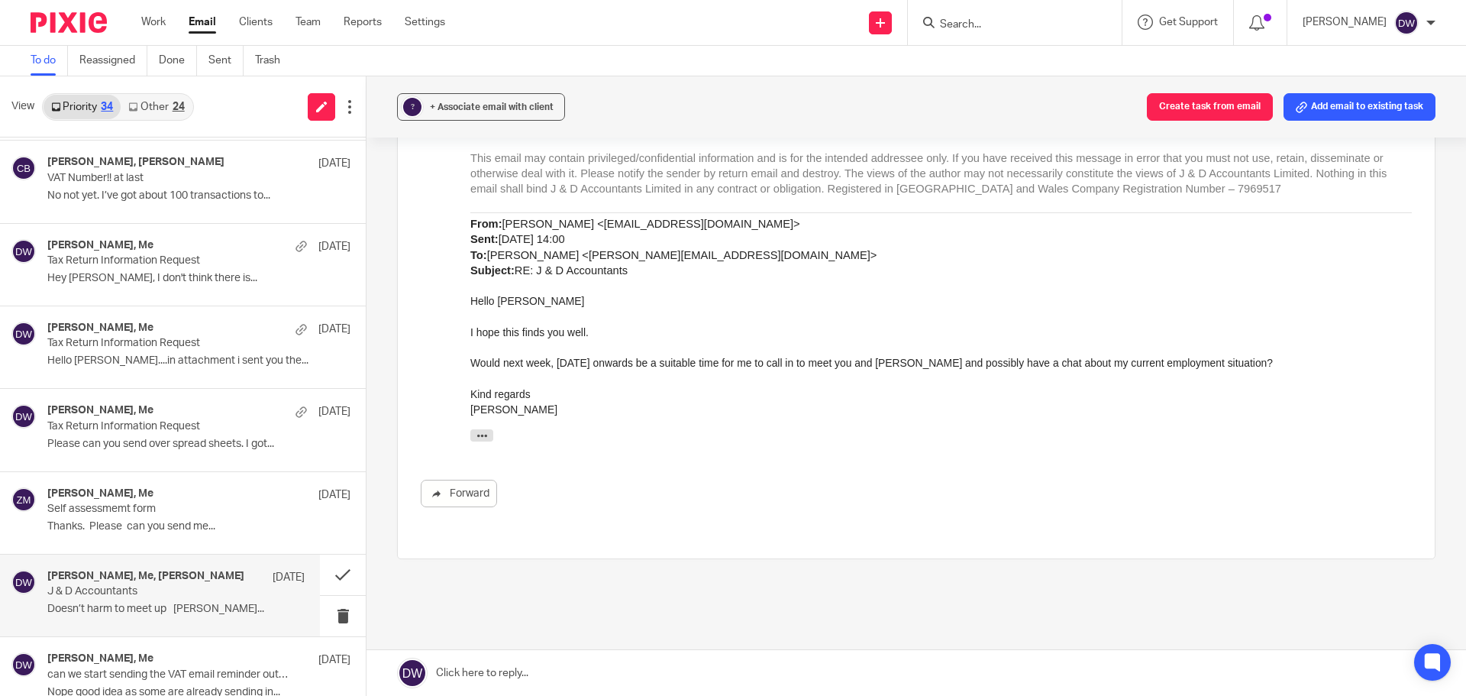
click at [981, 23] on input "Search" at bounding box center [1007, 25] width 137 height 14
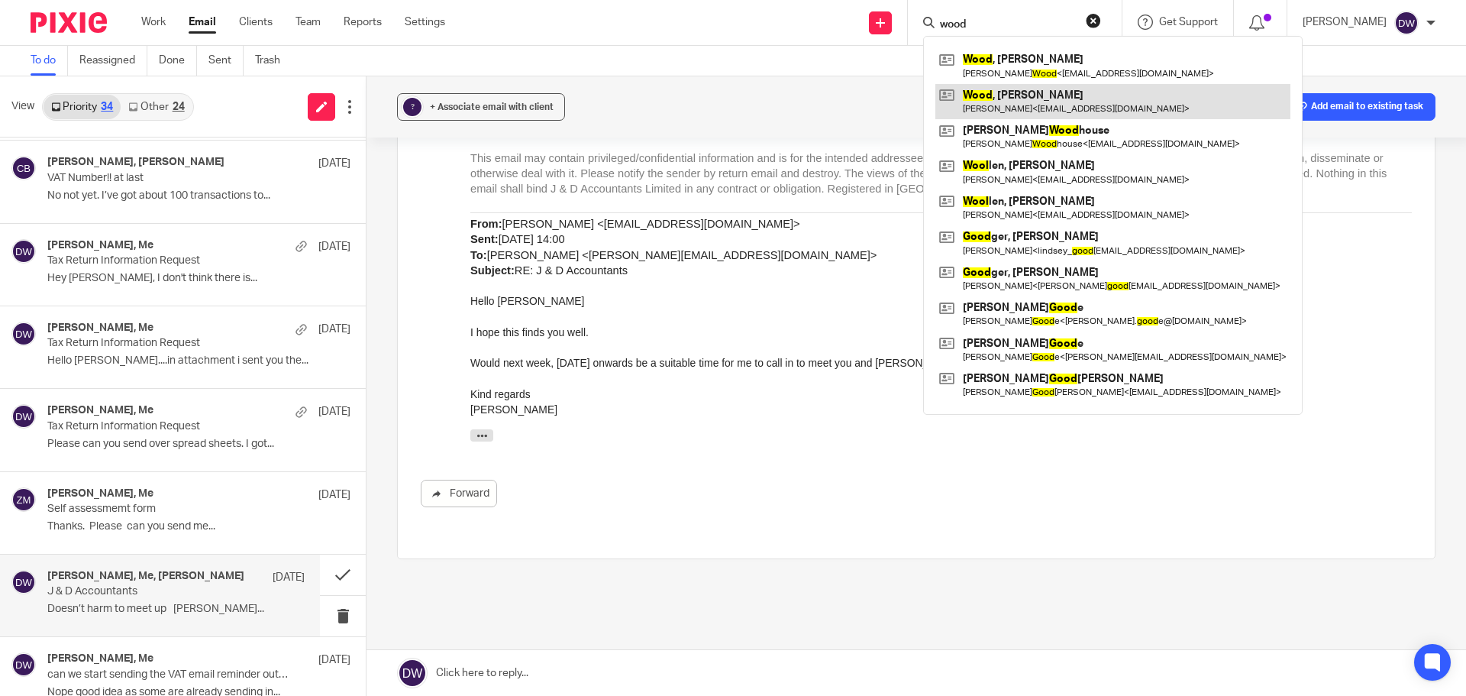
type input "wood"
click at [1042, 102] on link at bounding box center [1112, 101] width 355 height 35
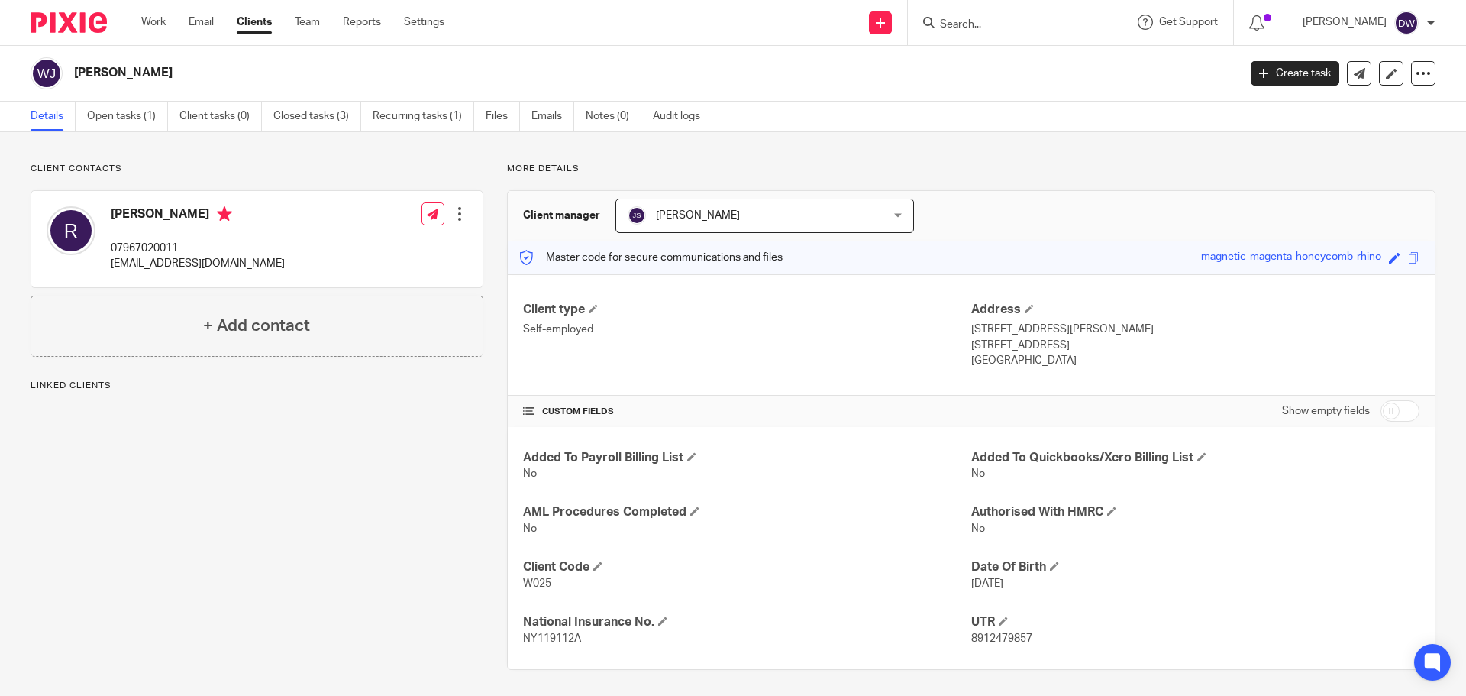
click at [773, 208] on span "[PERSON_NAME]" at bounding box center [742, 215] width 229 height 32
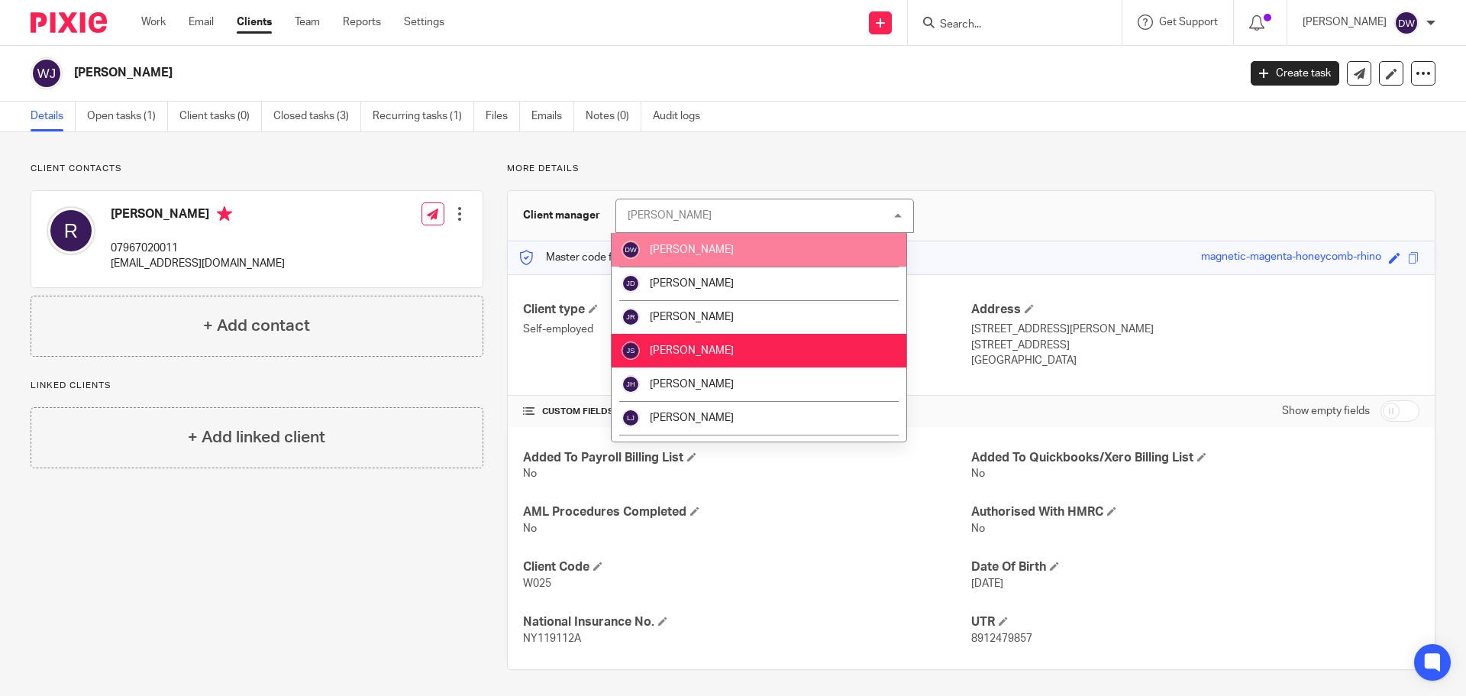
click at [758, 247] on li "[PERSON_NAME]" at bounding box center [759, 250] width 295 height 34
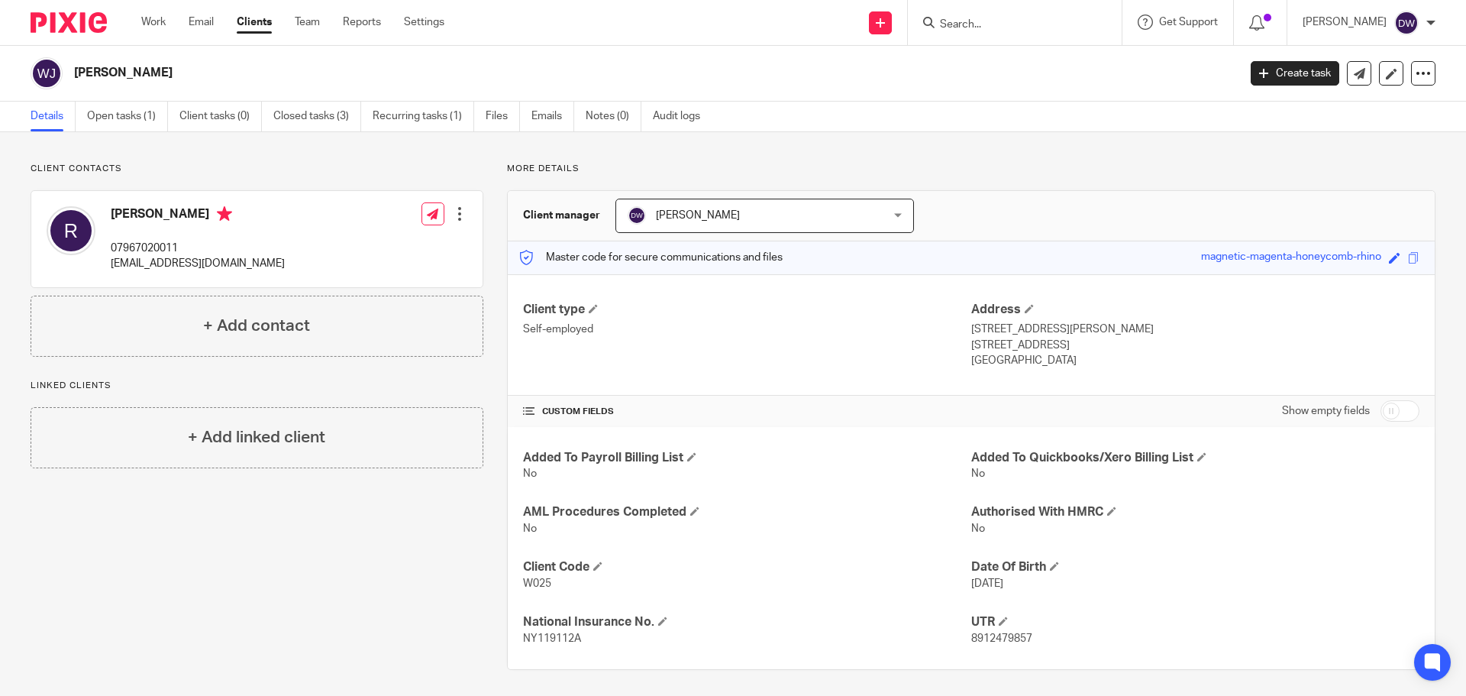
click at [461, 325] on div "+ Add contact" at bounding box center [257, 326] width 453 height 61
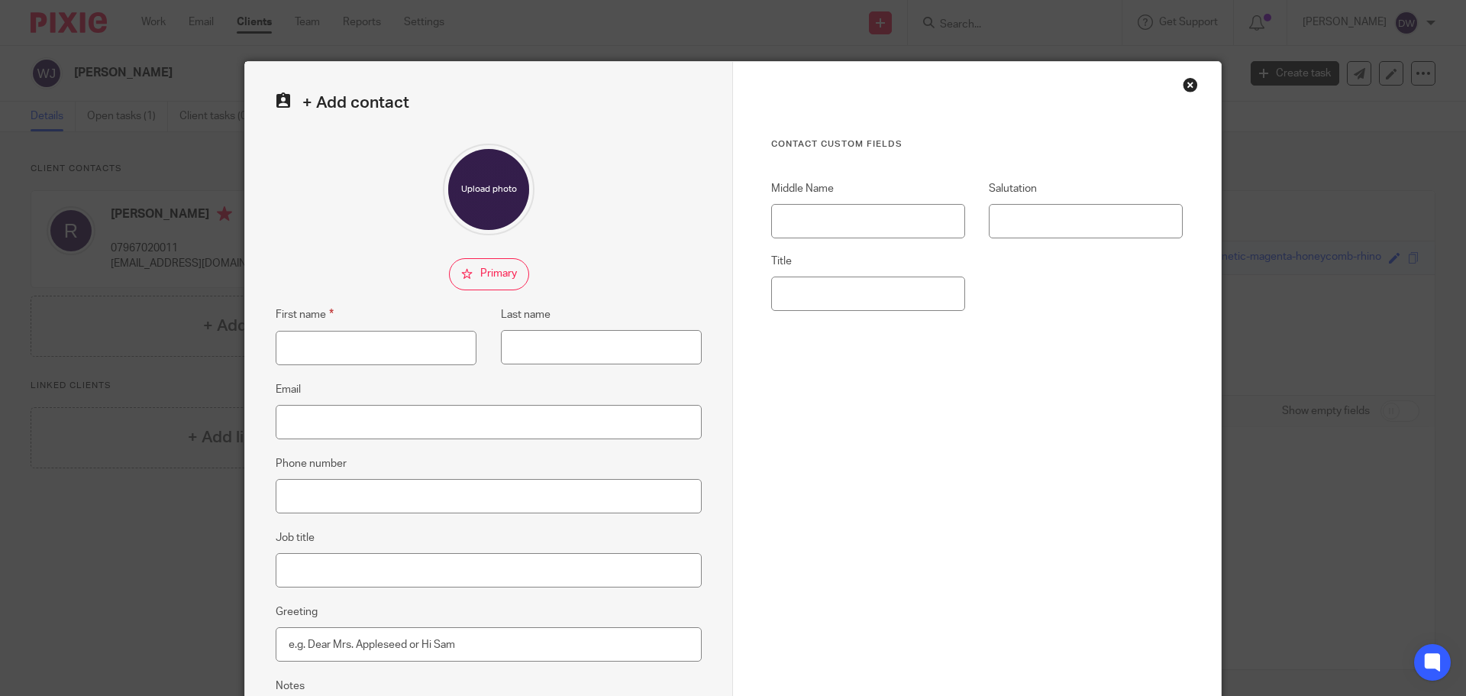
click at [1187, 82] on div "Close this dialog window" at bounding box center [1190, 84] width 15 height 15
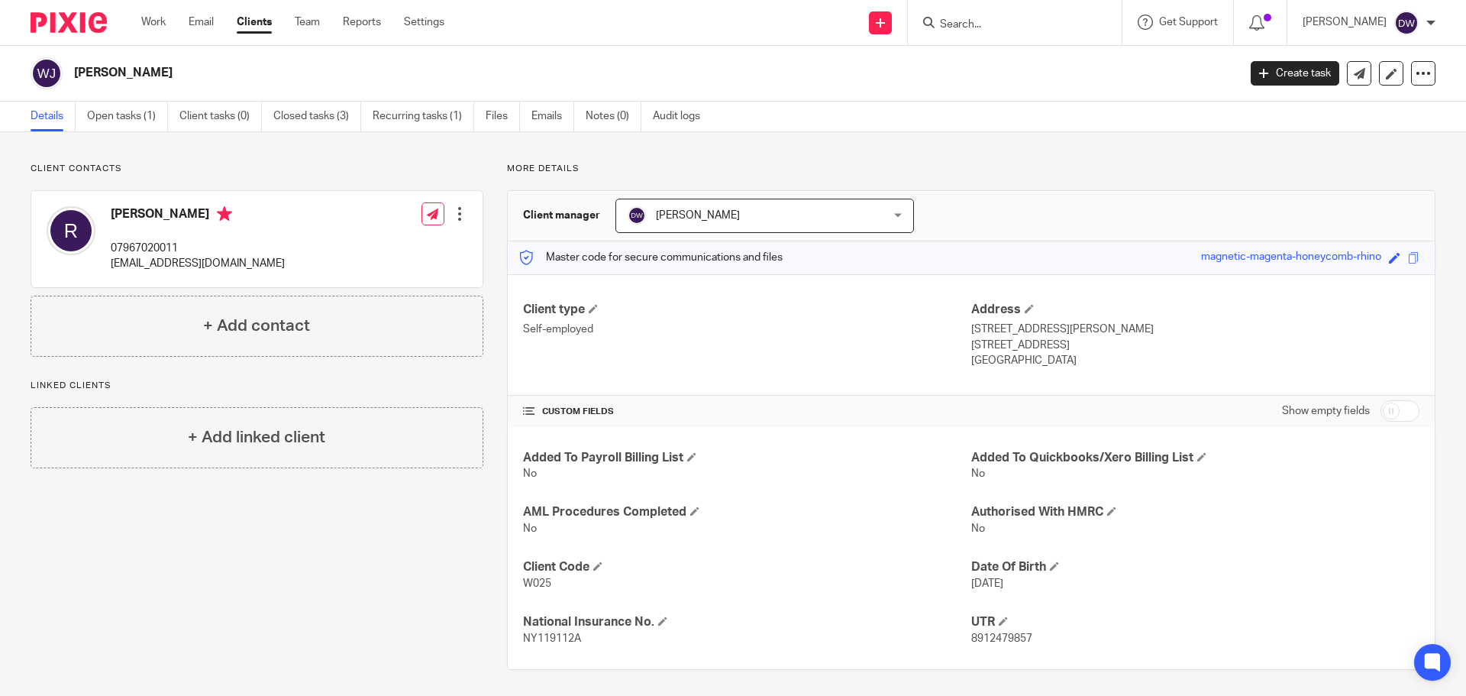
click at [950, 15] on form at bounding box center [1020, 22] width 163 height 19
click at [968, 19] on input "Search" at bounding box center [1007, 25] width 137 height 14
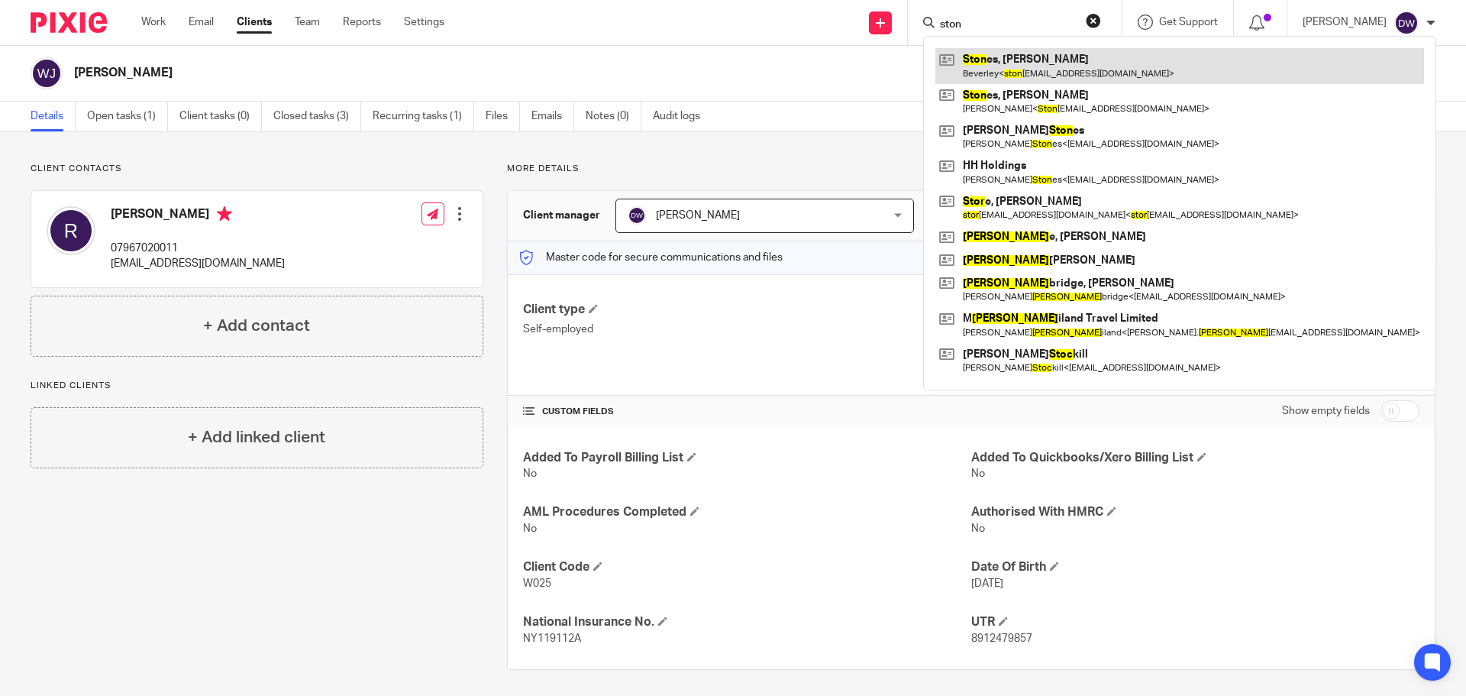
type input "ston"
click at [1013, 66] on link at bounding box center [1179, 65] width 489 height 35
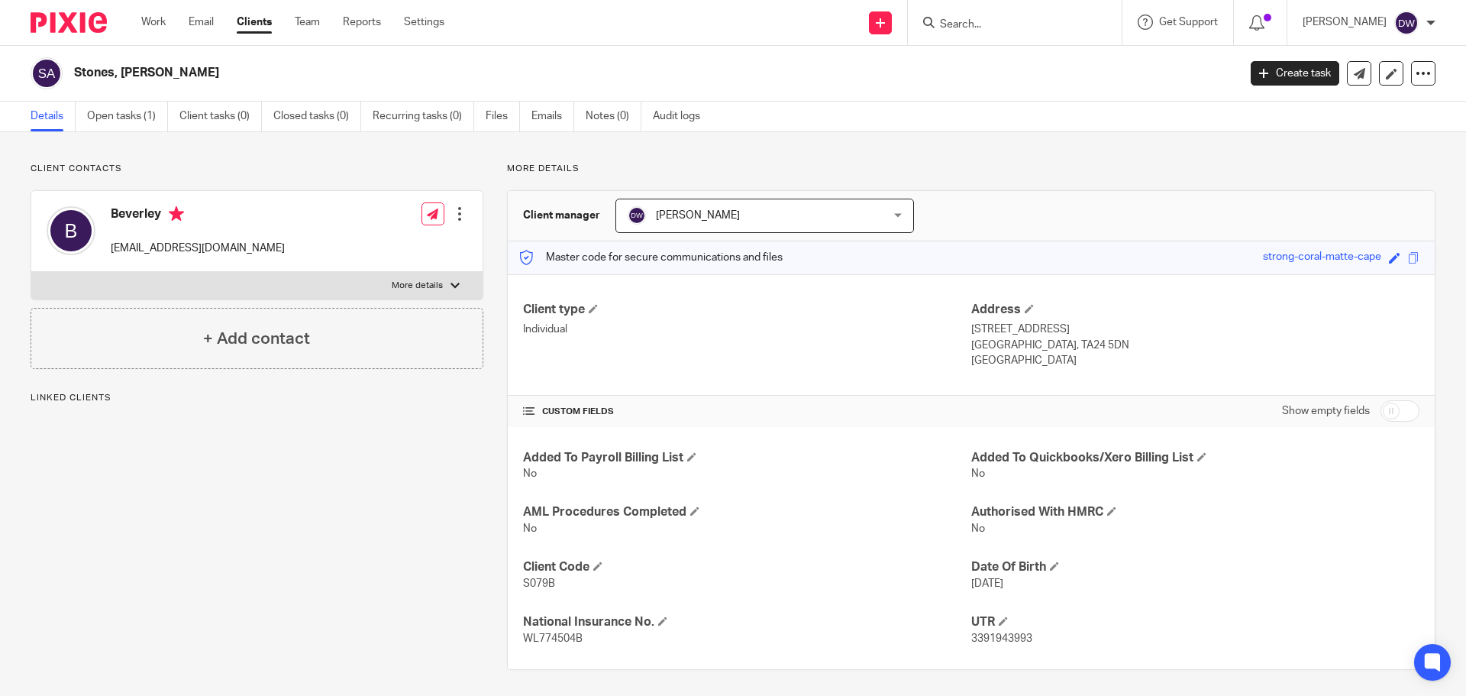
click at [990, 27] on input "Search" at bounding box center [1007, 25] width 137 height 14
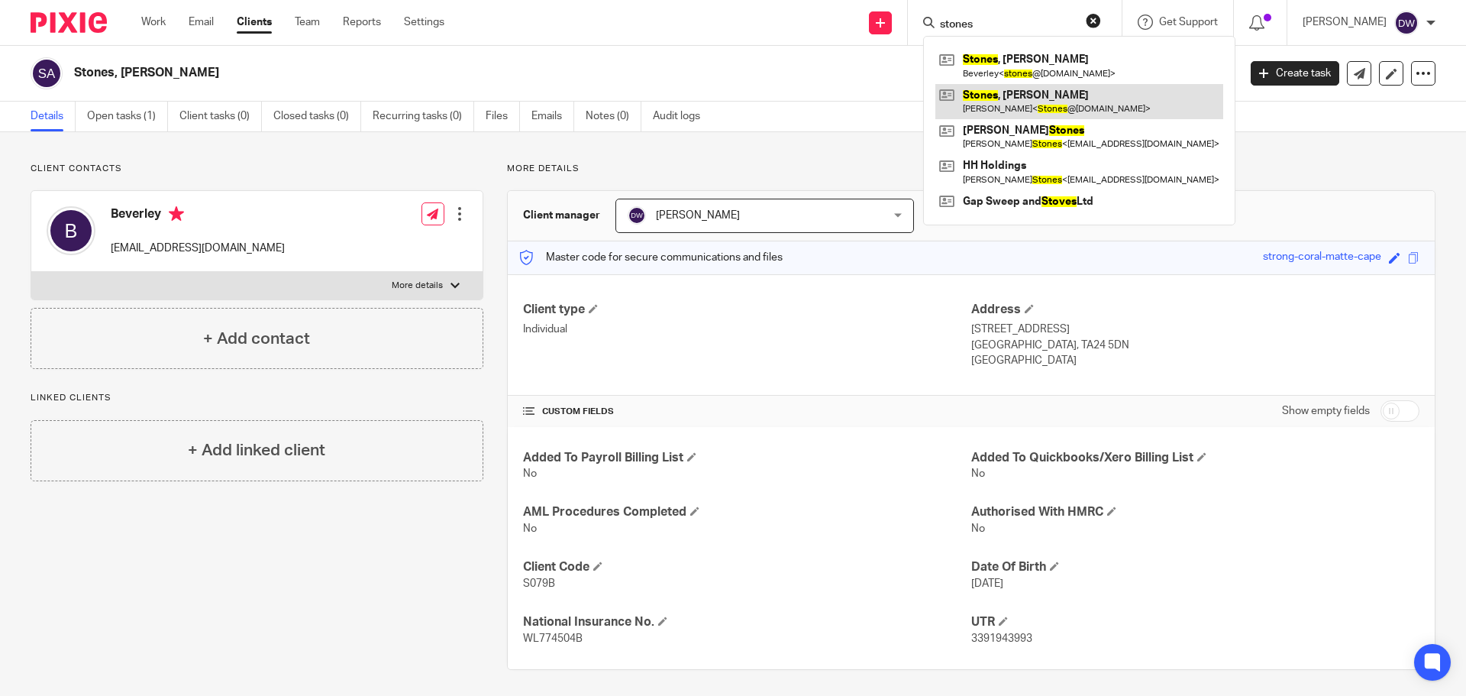
type input "stones"
click at [981, 95] on link at bounding box center [1079, 101] width 288 height 35
